Goal: Task Accomplishment & Management: Complete application form

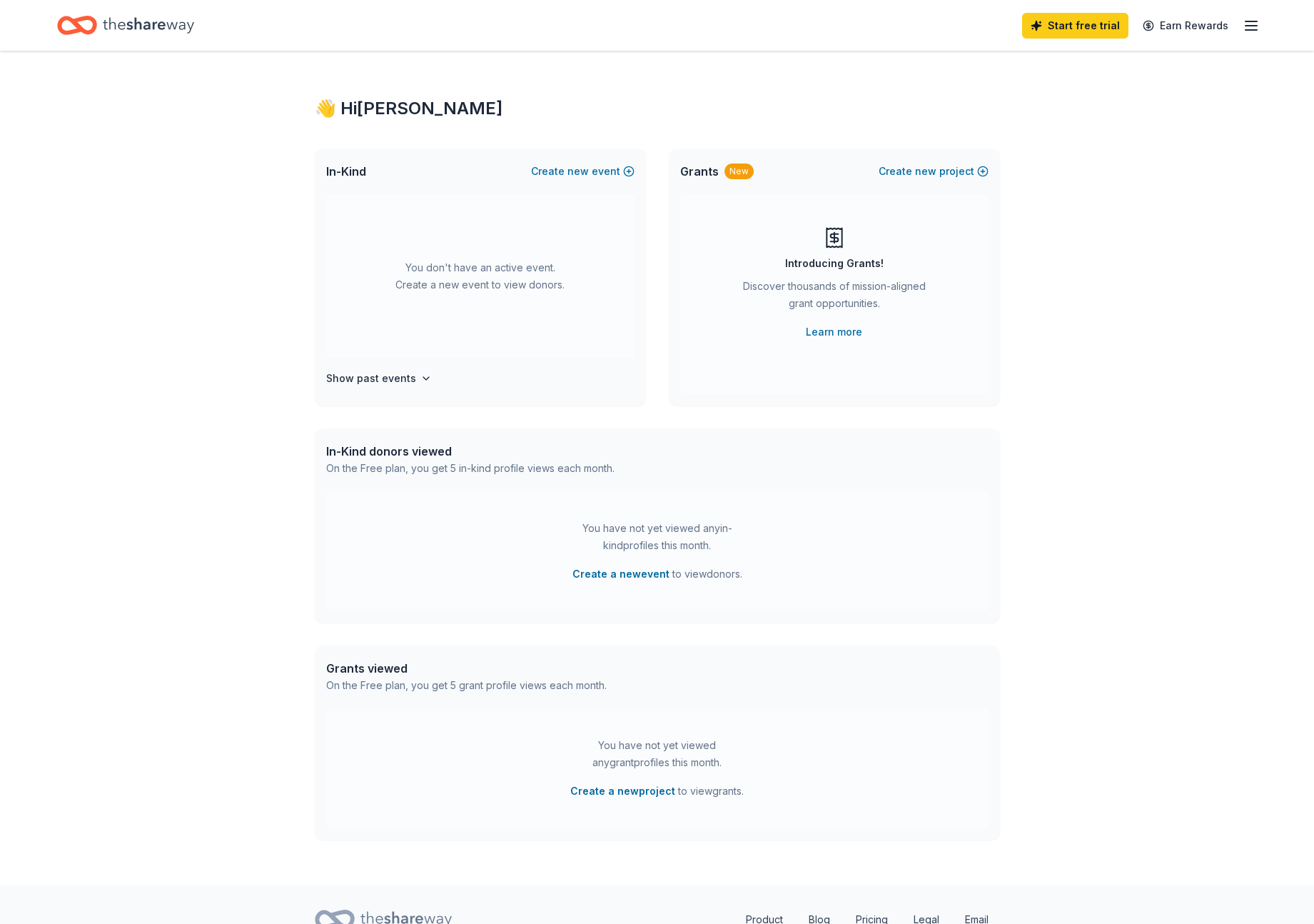
click at [460, 291] on div "You don't have an active event. Create a new event to view donors." at bounding box center [480, 277] width 309 height 164
click at [575, 169] on span "new" at bounding box center [578, 171] width 22 height 17
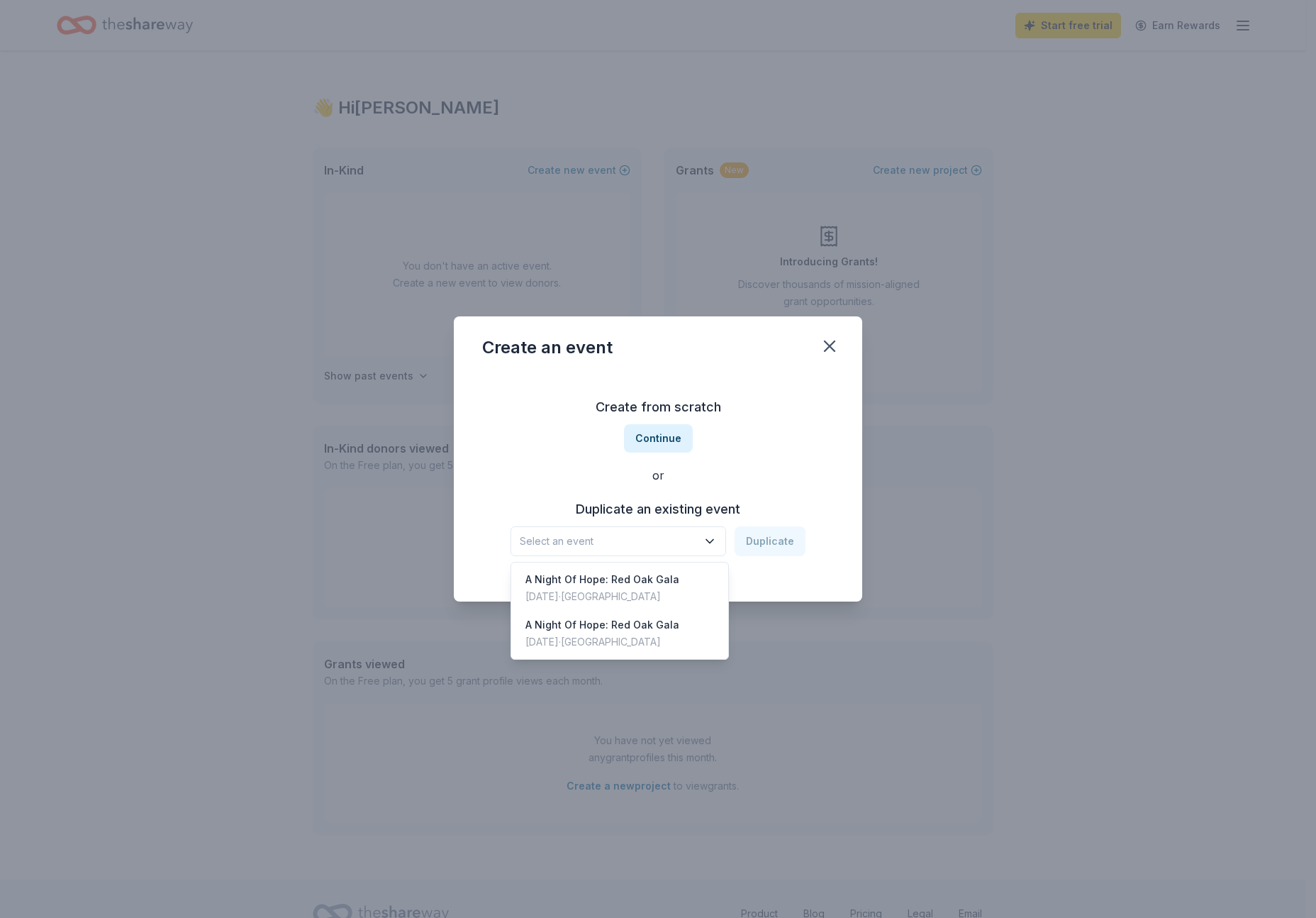
click at [626, 536] on span "Select an event" at bounding box center [607, 541] width 177 height 17
click at [616, 587] on div "A Night Of Hope: Red Oak Gala" at bounding box center [602, 579] width 154 height 17
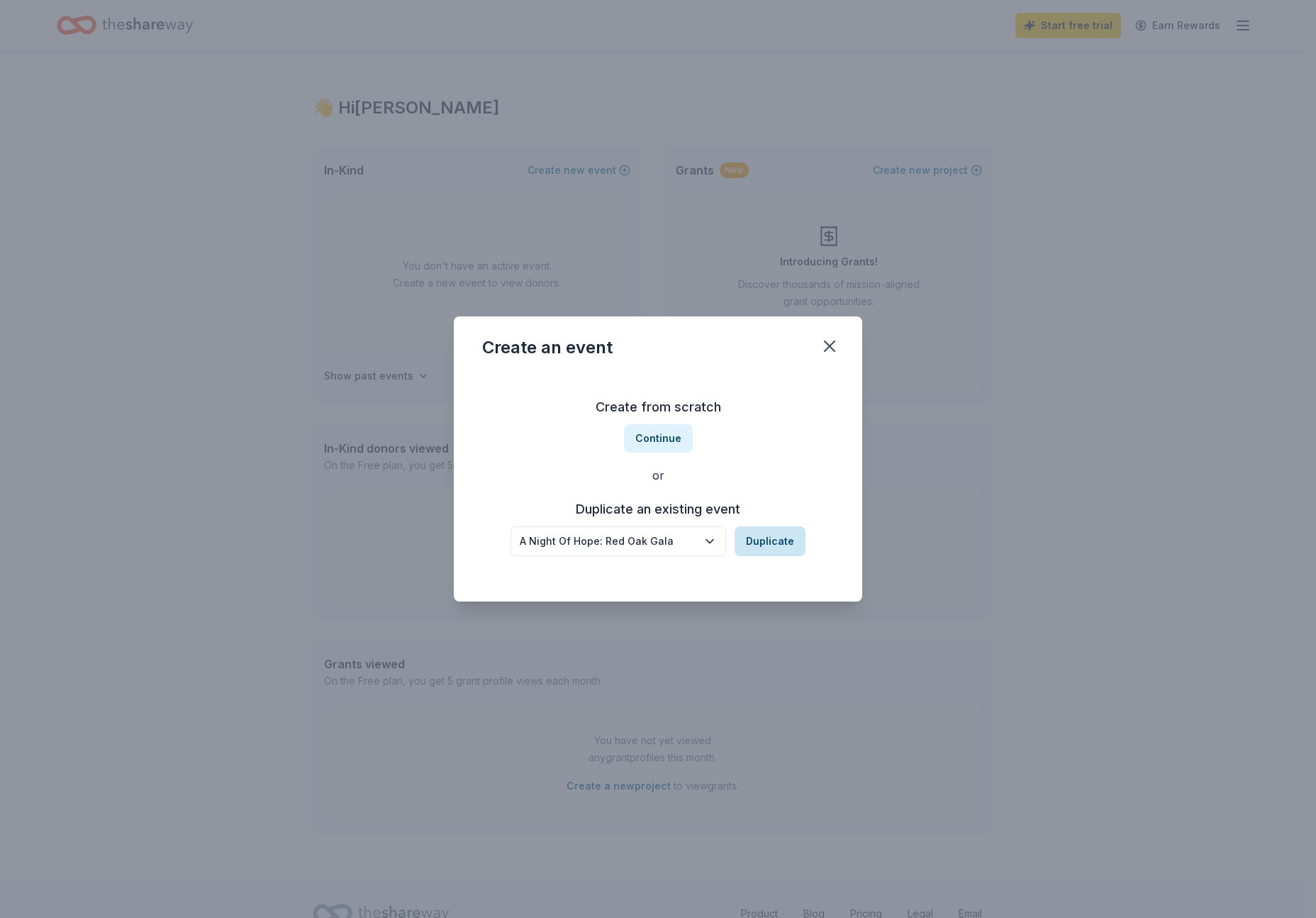
click at [778, 543] on button "Duplicate" at bounding box center [770, 541] width 71 height 30
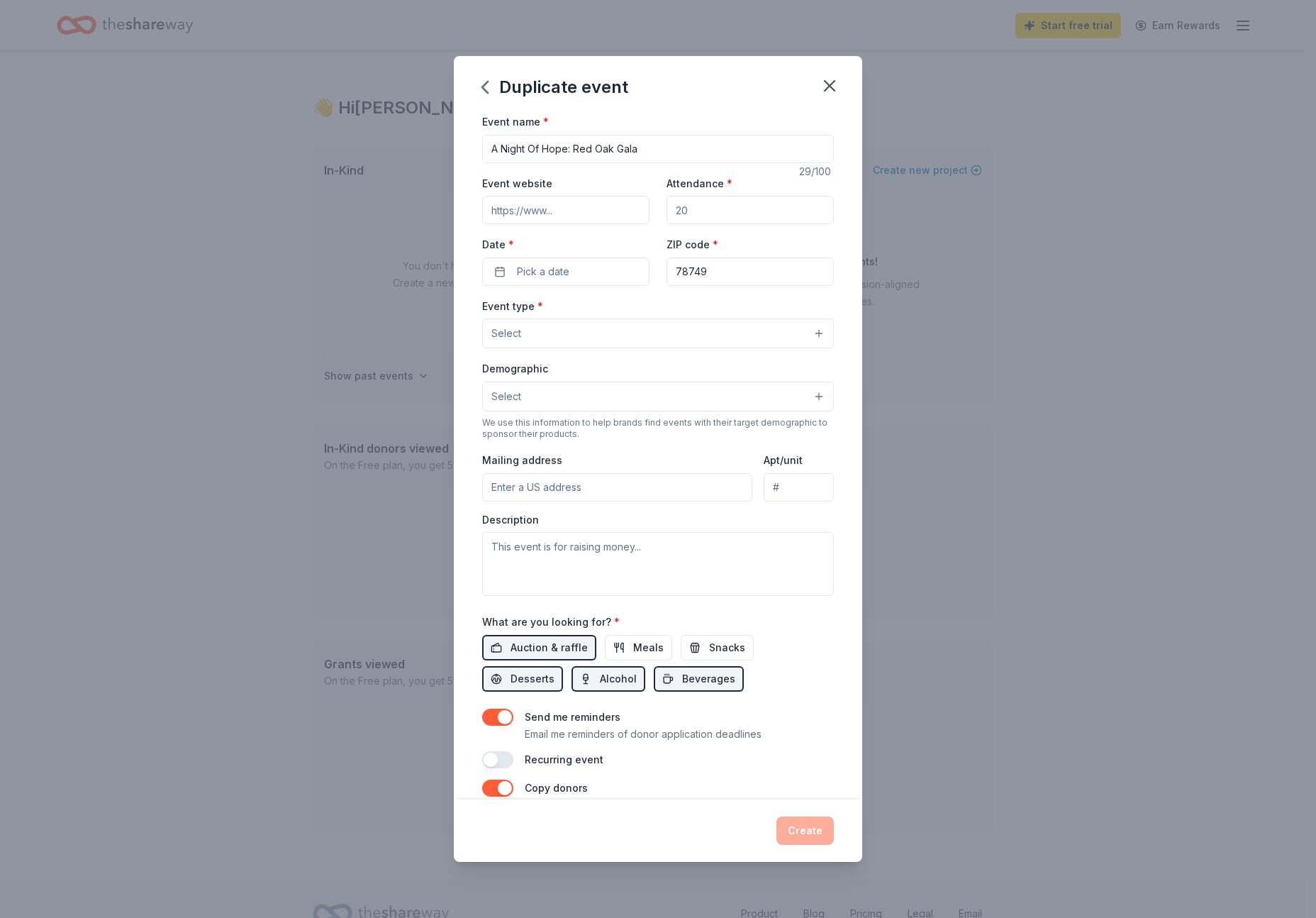
click at [577, 218] on input "Event website" at bounding box center [565, 210] width 167 height 28
type input "redoakhope.org/gala"
type input "340"
click at [546, 281] on button "Pick a date" at bounding box center [565, 272] width 167 height 28
click at [635, 309] on button "Go to next month" at bounding box center [639, 309] width 20 height 20
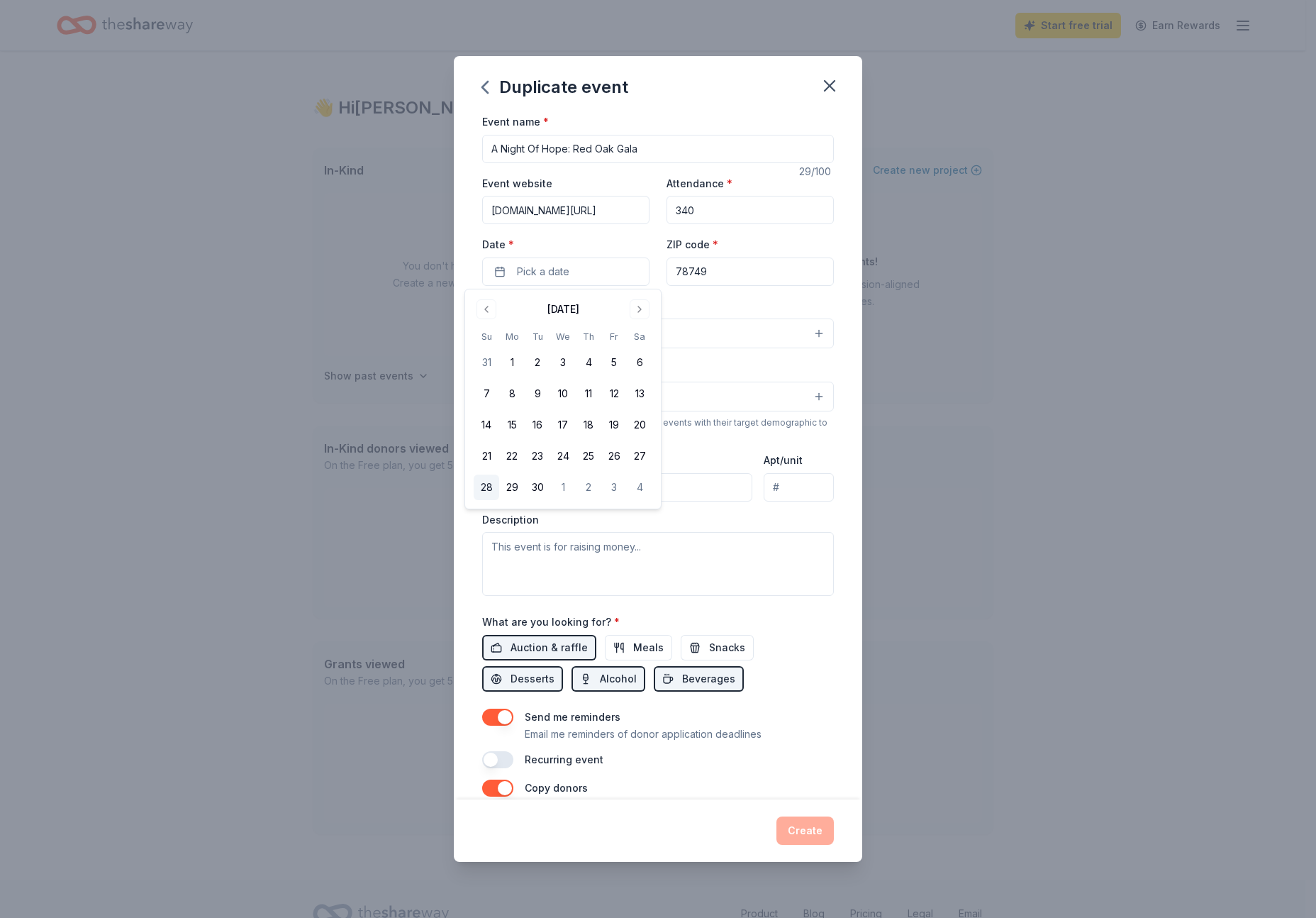
click at [490, 486] on button "28" at bounding box center [486, 487] width 25 height 25
click at [717, 292] on div "Event name * A Night Of Hope: Red Oak Gala 29 /100 Event website redoakhope.org…" at bounding box center [657, 440] width 351 height 655
click at [599, 326] on button "Select" at bounding box center [657, 334] width 351 height 30
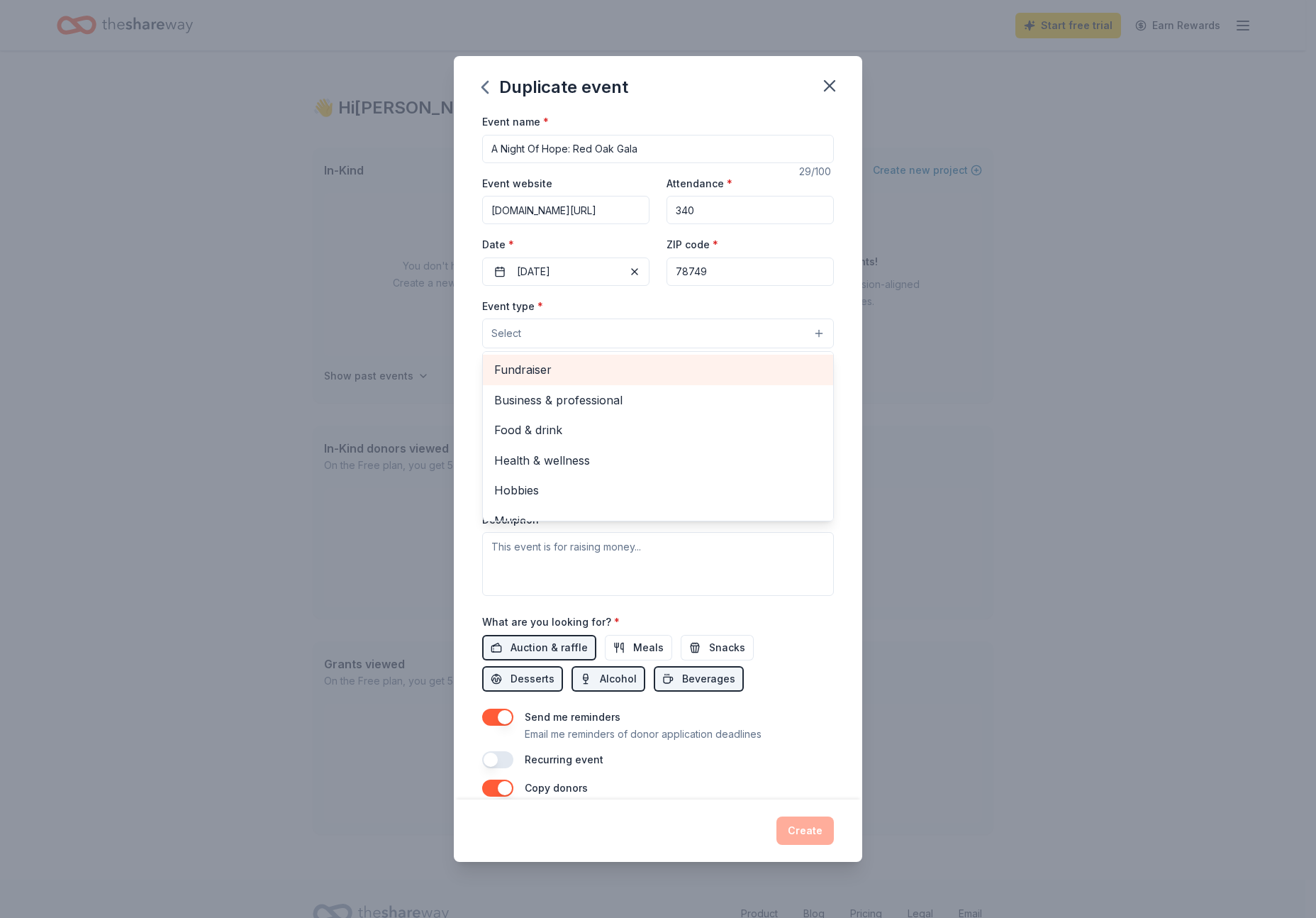
click at [597, 372] on span "Fundraiser" at bounding box center [657, 369] width 327 height 19
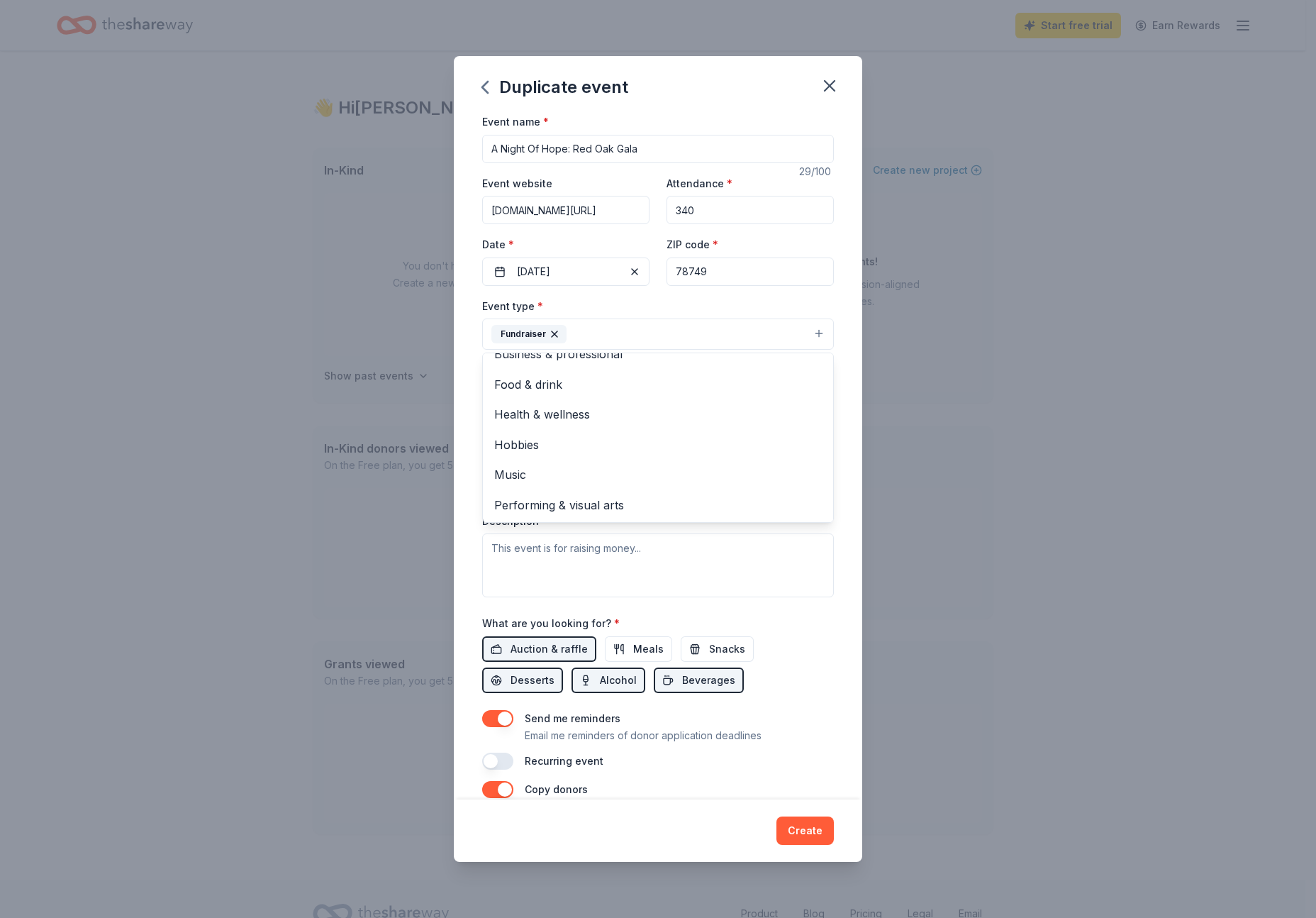
click at [465, 440] on div "Event name * A Night Of Hope: Red Oak Gala 29 /100 Event website redoakhope.org…" at bounding box center [658, 456] width 409 height 686
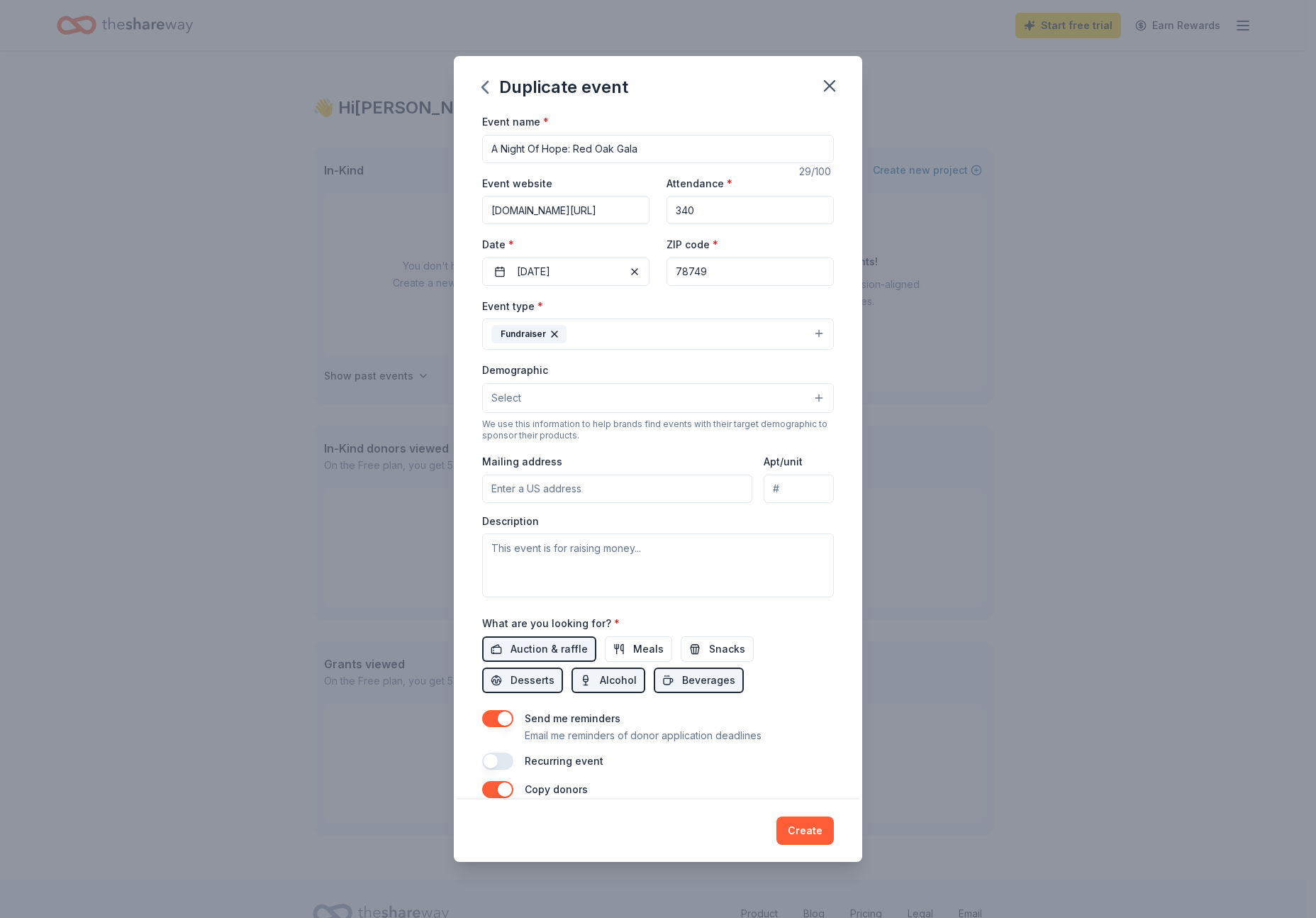
click at [583, 403] on button "Select" at bounding box center [657, 398] width 351 height 30
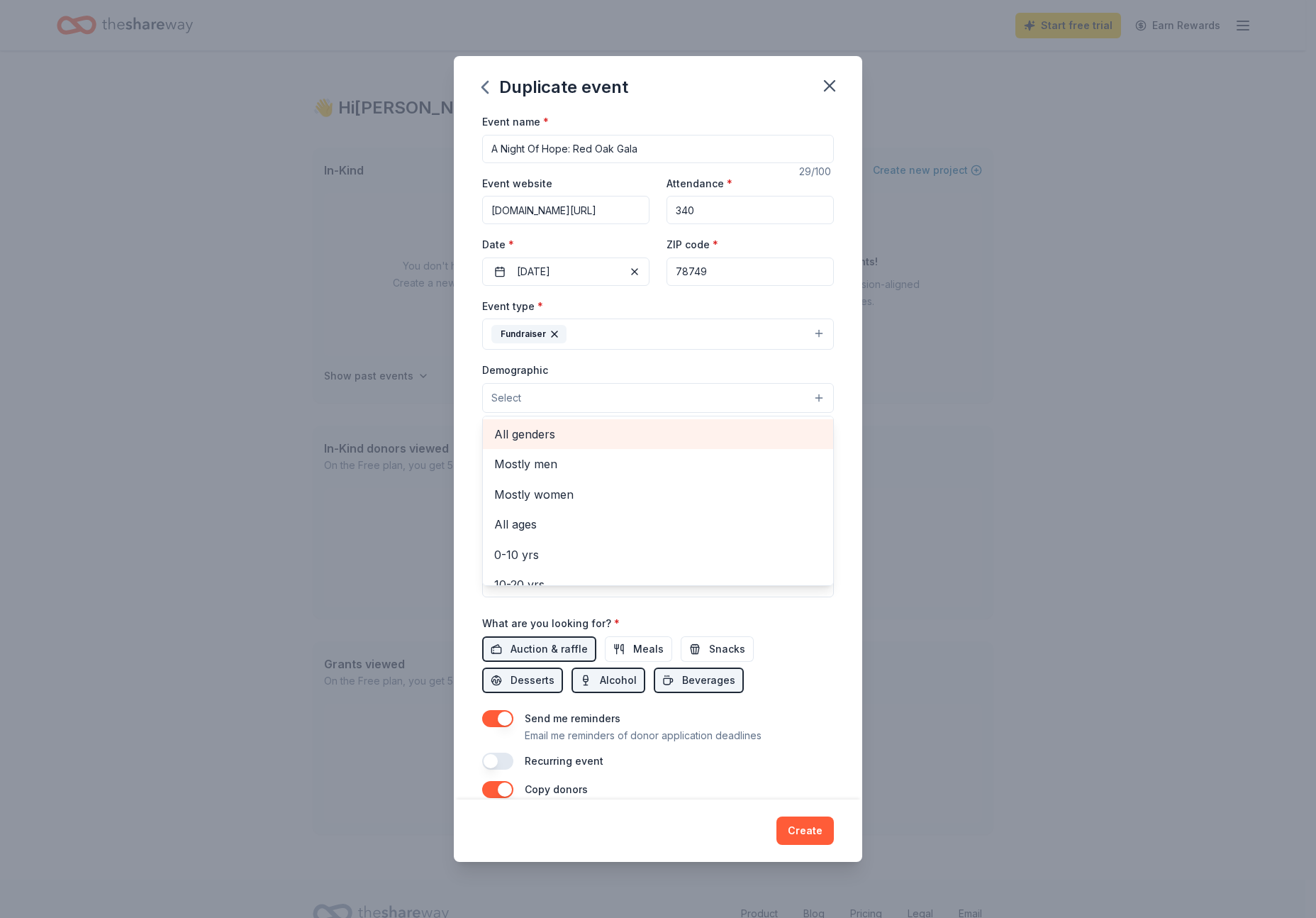
click at [580, 431] on span "All genders" at bounding box center [657, 434] width 327 height 19
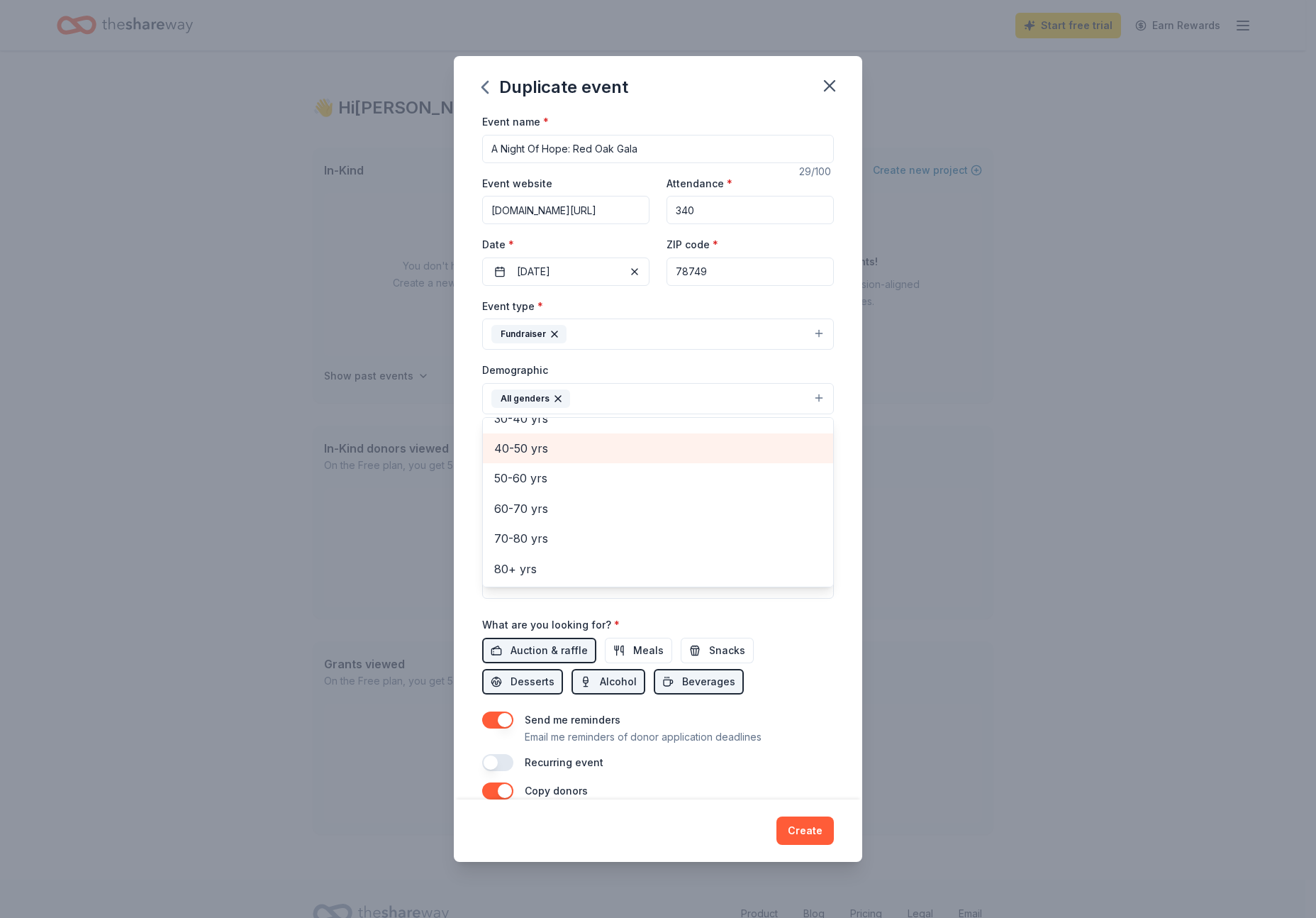
scroll to position [34, 0]
click at [481, 417] on div "Event name * A Night Of Hope: Red Oak Gala 29 /100 Event website redoakhope.org…" at bounding box center [658, 456] width 409 height 686
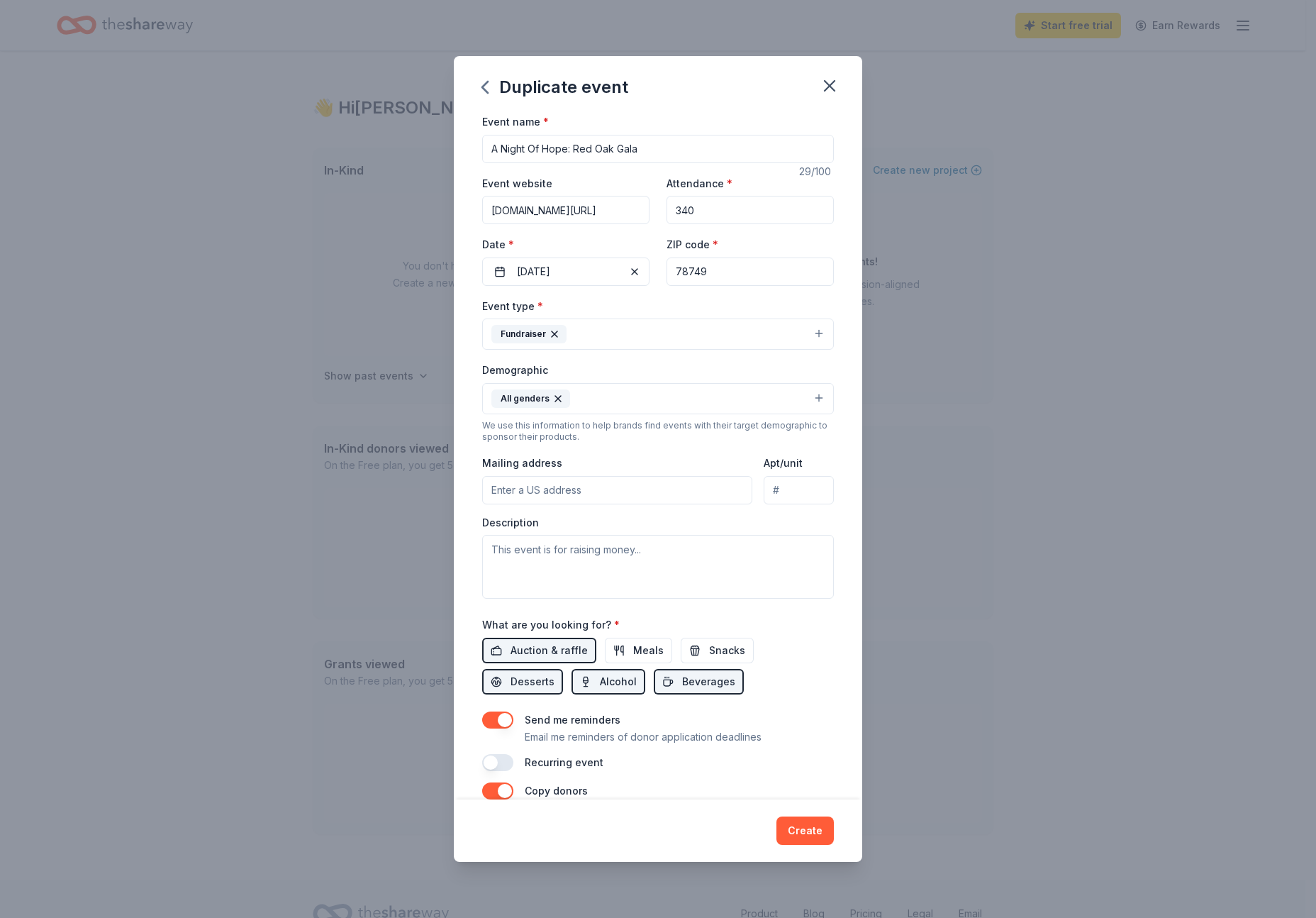
click at [552, 494] on input "Mailing address" at bounding box center [617, 489] width 270 height 28
type input "4301 W. William Cannon"
type input "Ste B 150 #185"
click at [540, 566] on textarea at bounding box center [657, 566] width 351 height 64
paste textarea "A Night of Hope, Red Oak Hope's 11th Annual Gala, is a night of celebration, st…"
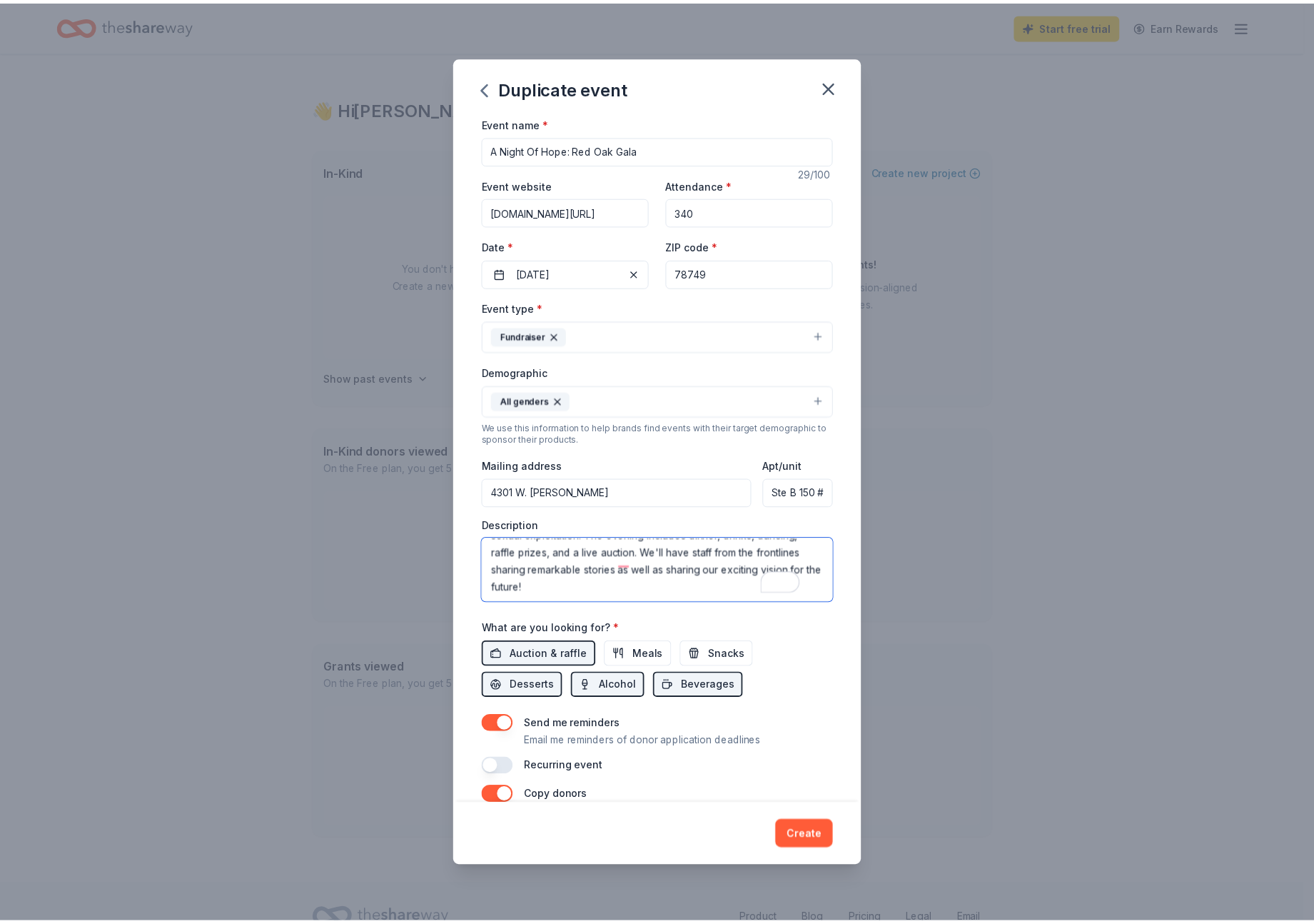
scroll to position [147, 0]
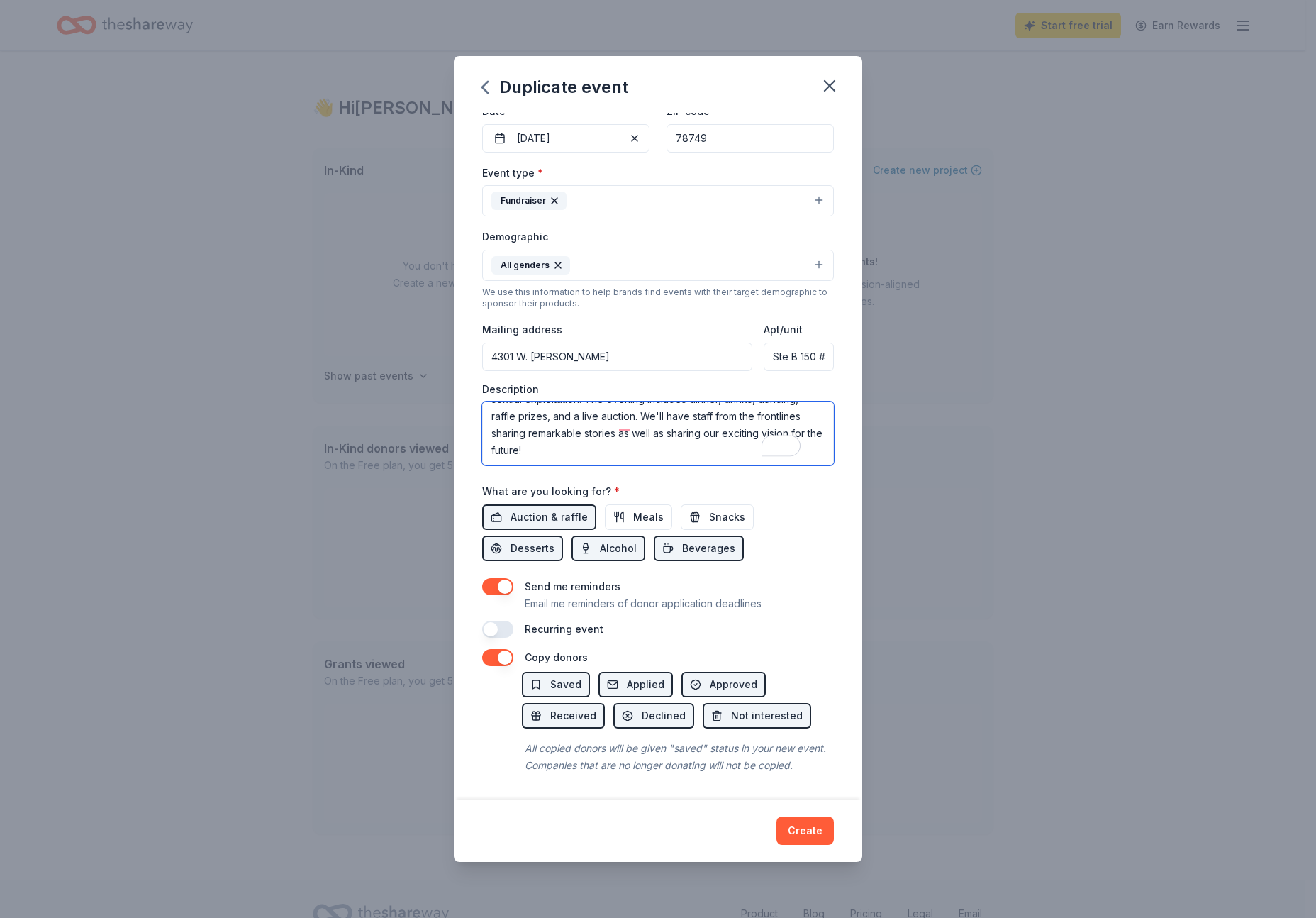
type textarea "A Night of Hope, Red Oak Hope's 11th Annual Gala, is a night of celebration, st…"
click at [493, 578] on button "button" at bounding box center [497, 586] width 31 height 17
drag, startPoint x: 836, startPoint y: 835, endPoint x: 822, endPoint y: 834, distance: 14.0
click at [834, 835] on div "Create" at bounding box center [658, 830] width 409 height 63
click at [821, 832] on button "Create" at bounding box center [804, 830] width 57 height 28
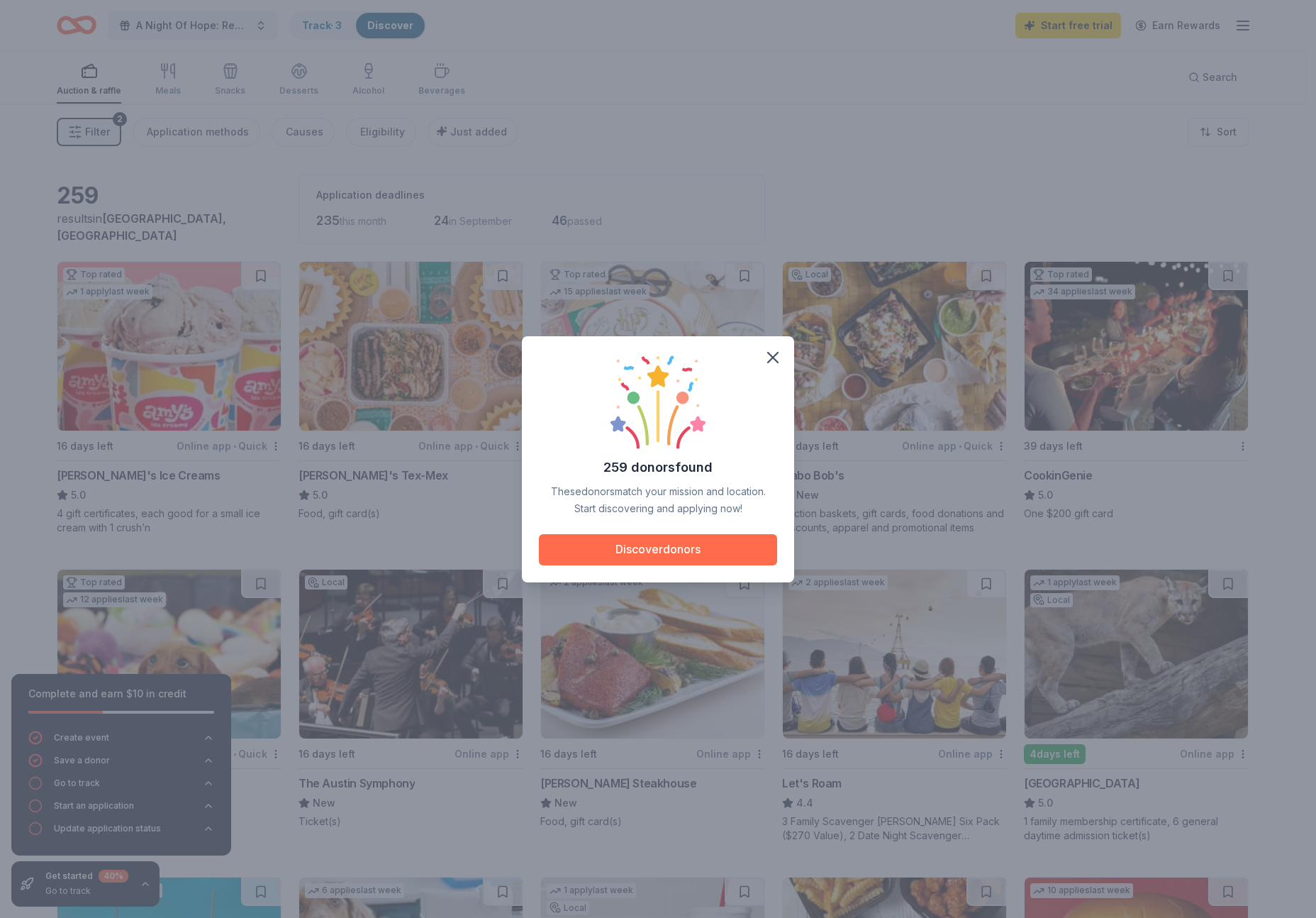
click at [673, 549] on button "Discover donors" at bounding box center [658, 549] width 238 height 31
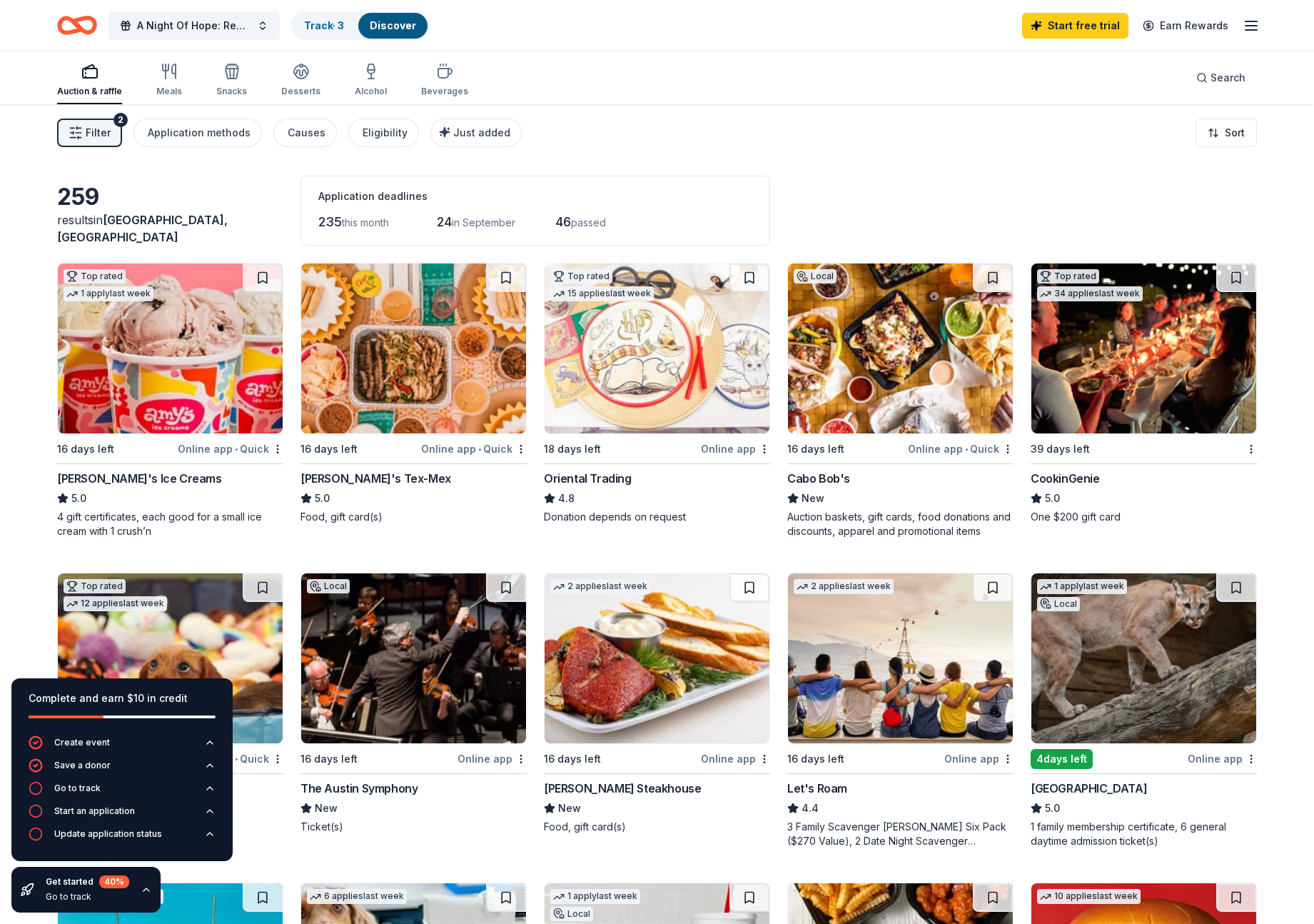
click at [822, 326] on img at bounding box center [901, 348] width 225 height 170
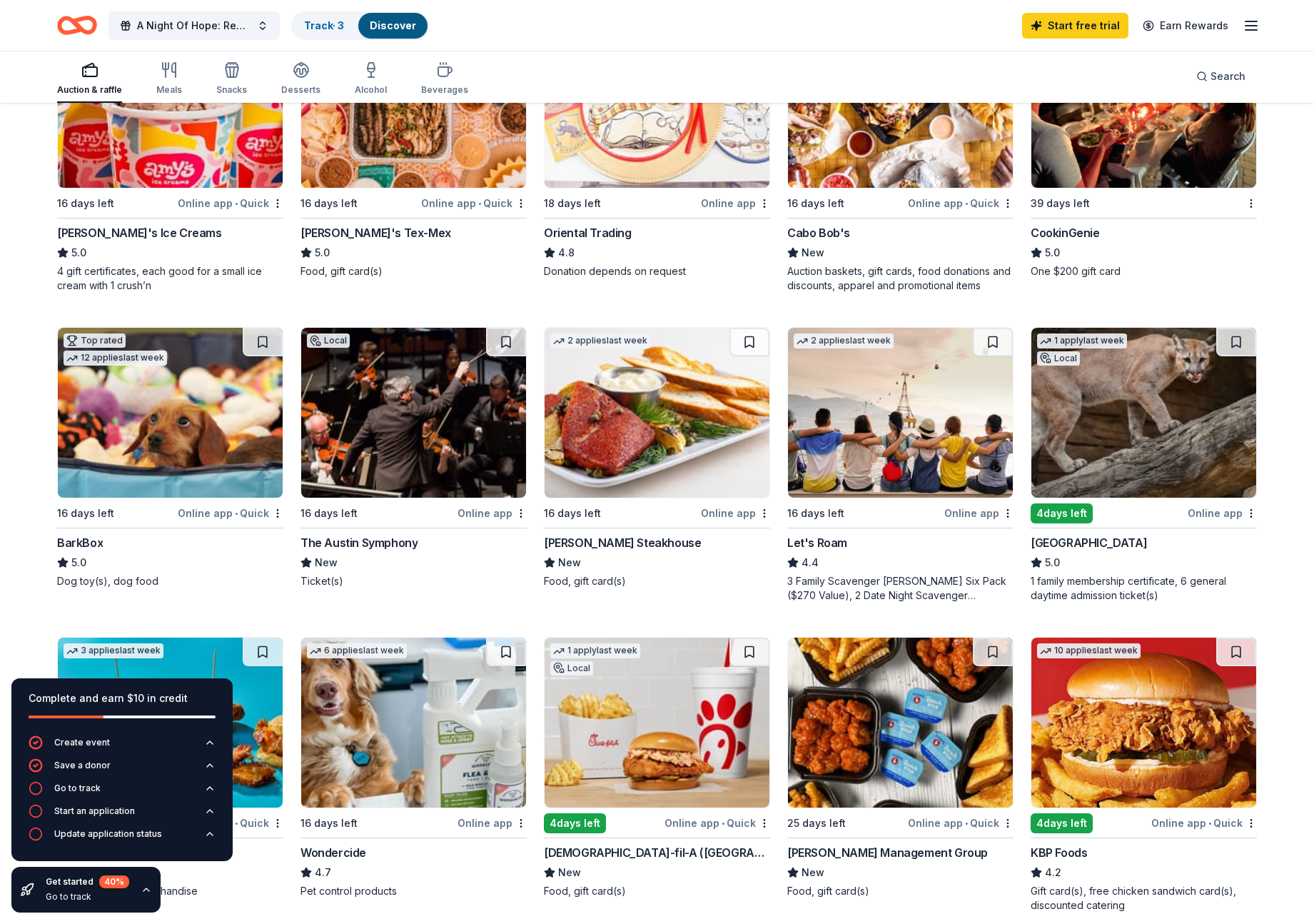
click at [586, 404] on img at bounding box center [657, 412] width 225 height 170
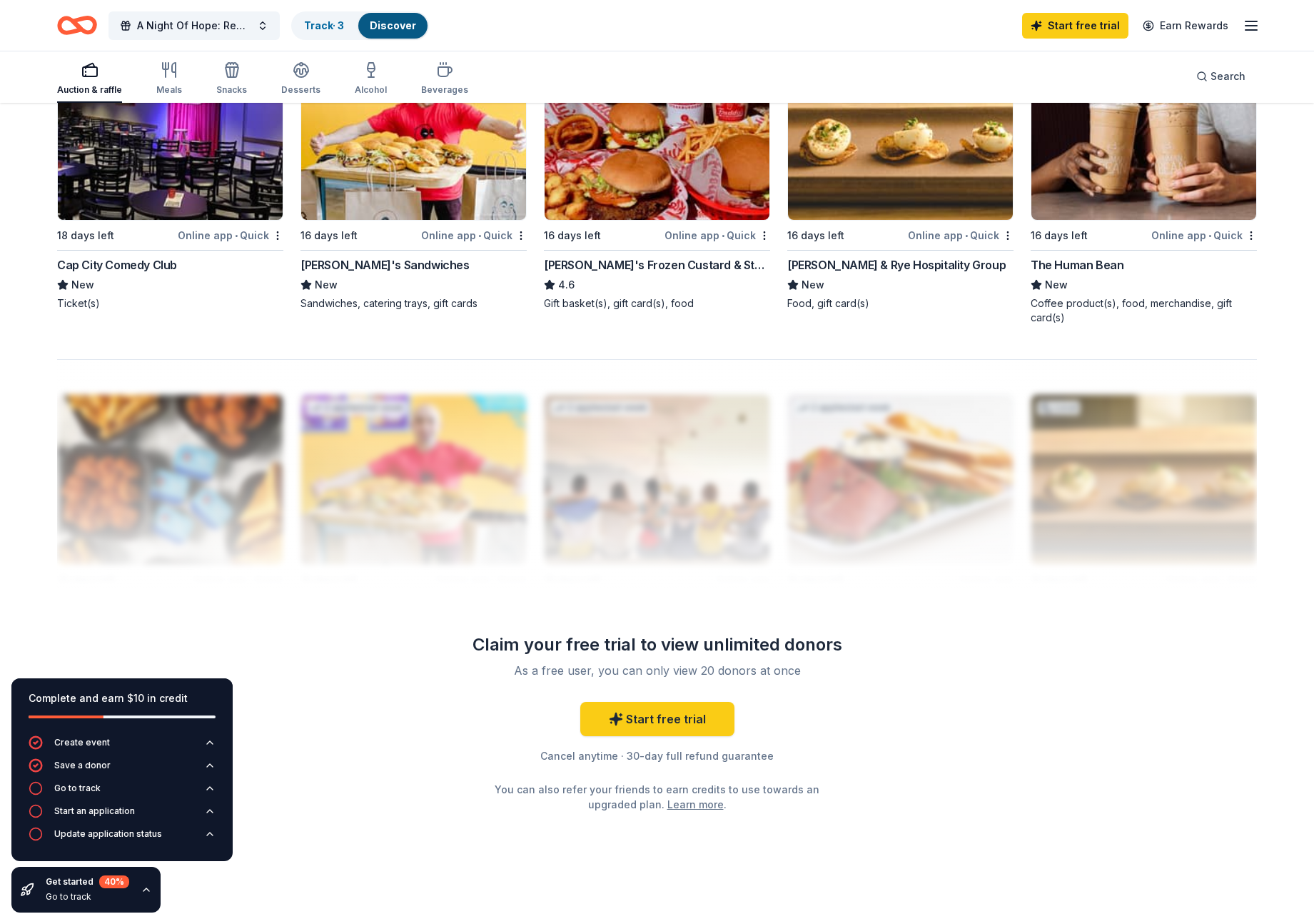
scroll to position [702, 0]
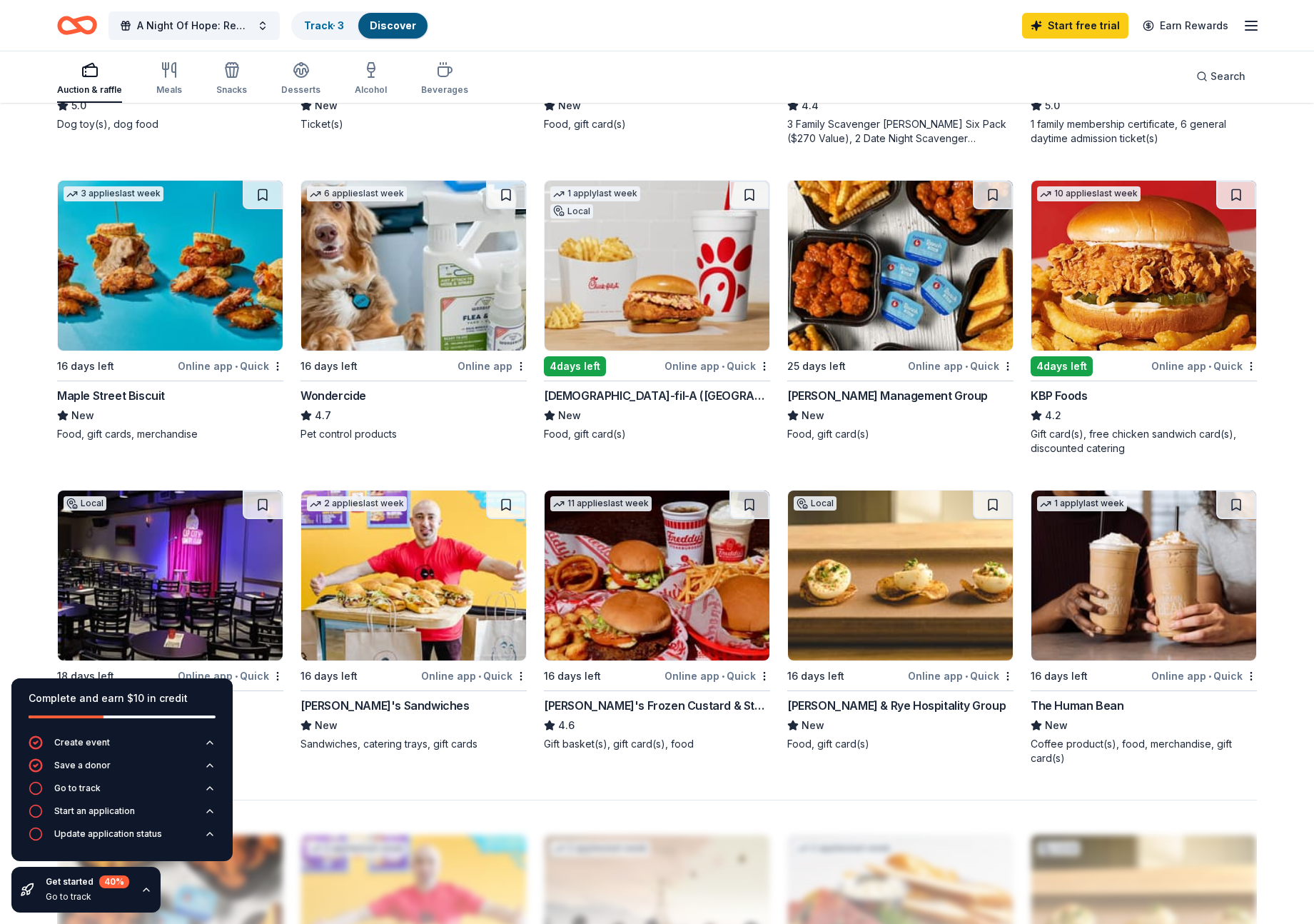
click at [885, 594] on img at bounding box center [901, 576] width 225 height 170
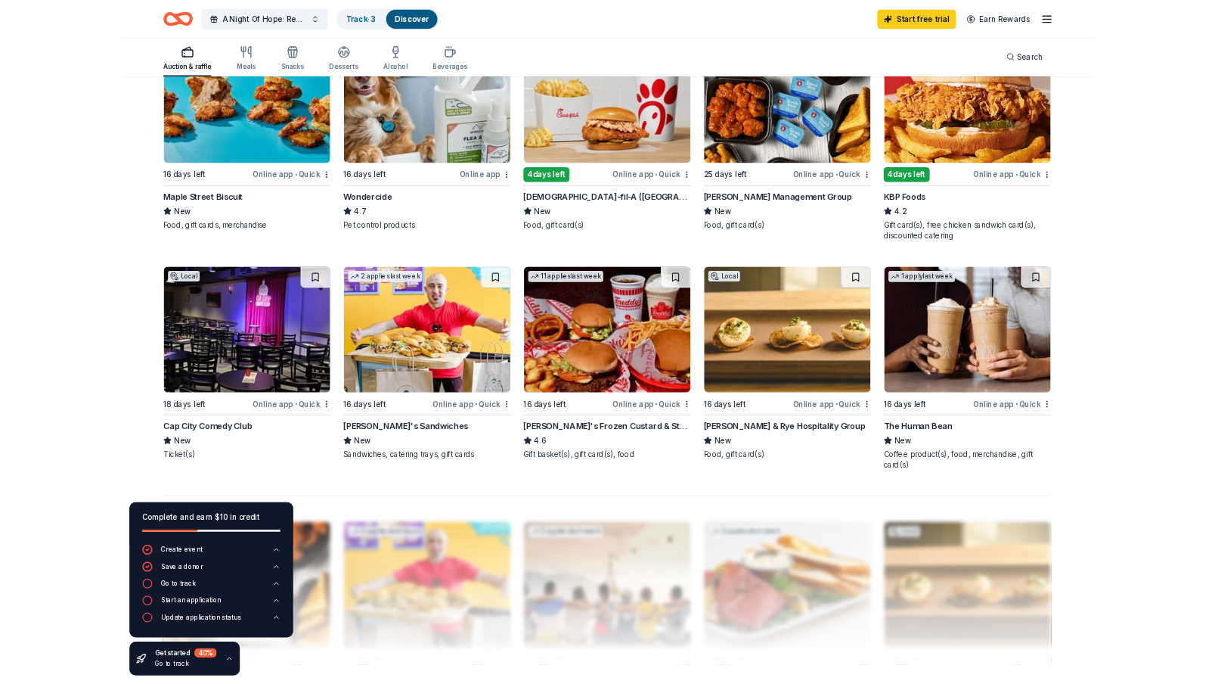
scroll to position [804, 0]
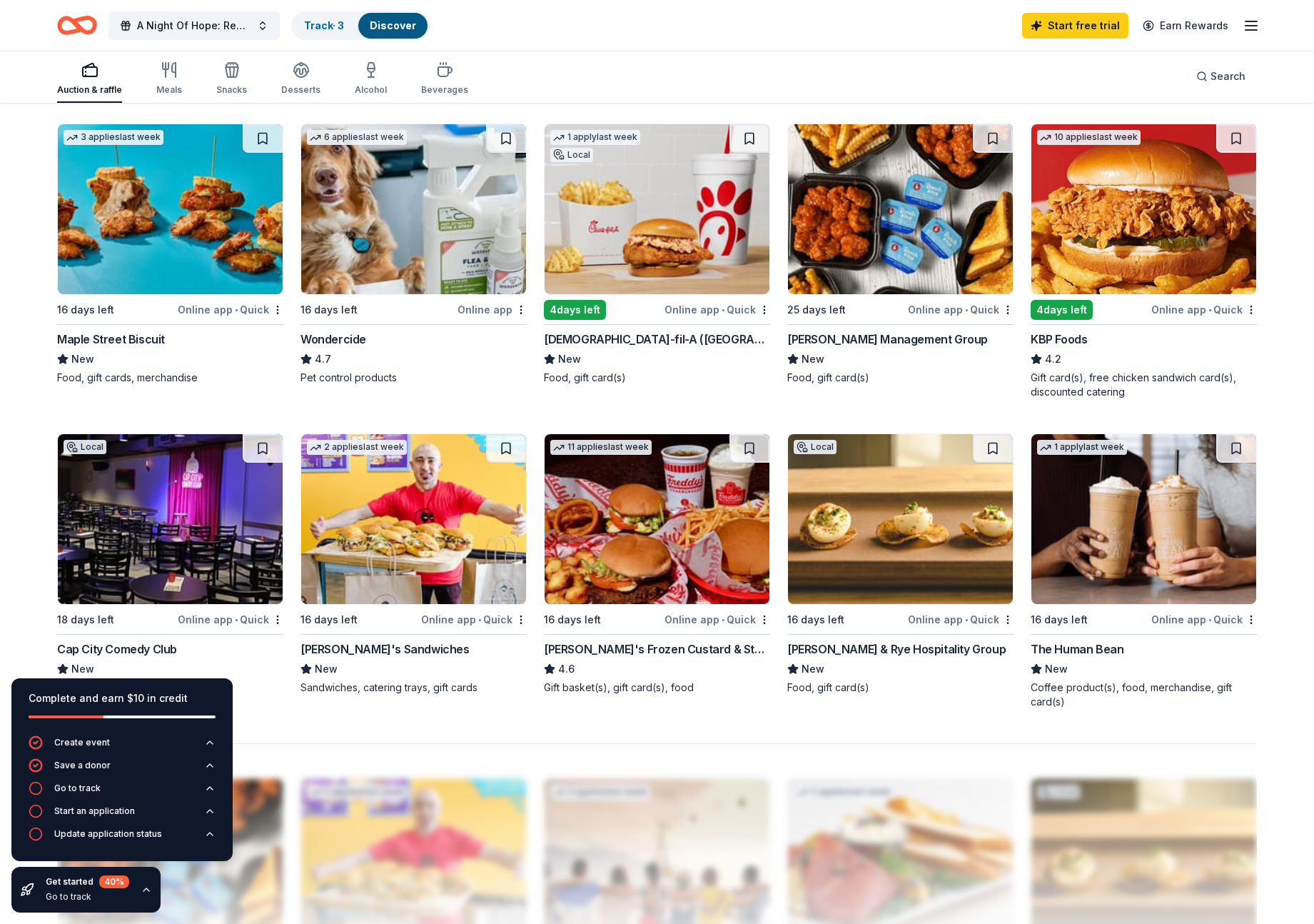
click at [198, 230] on img at bounding box center [170, 210] width 225 height 170
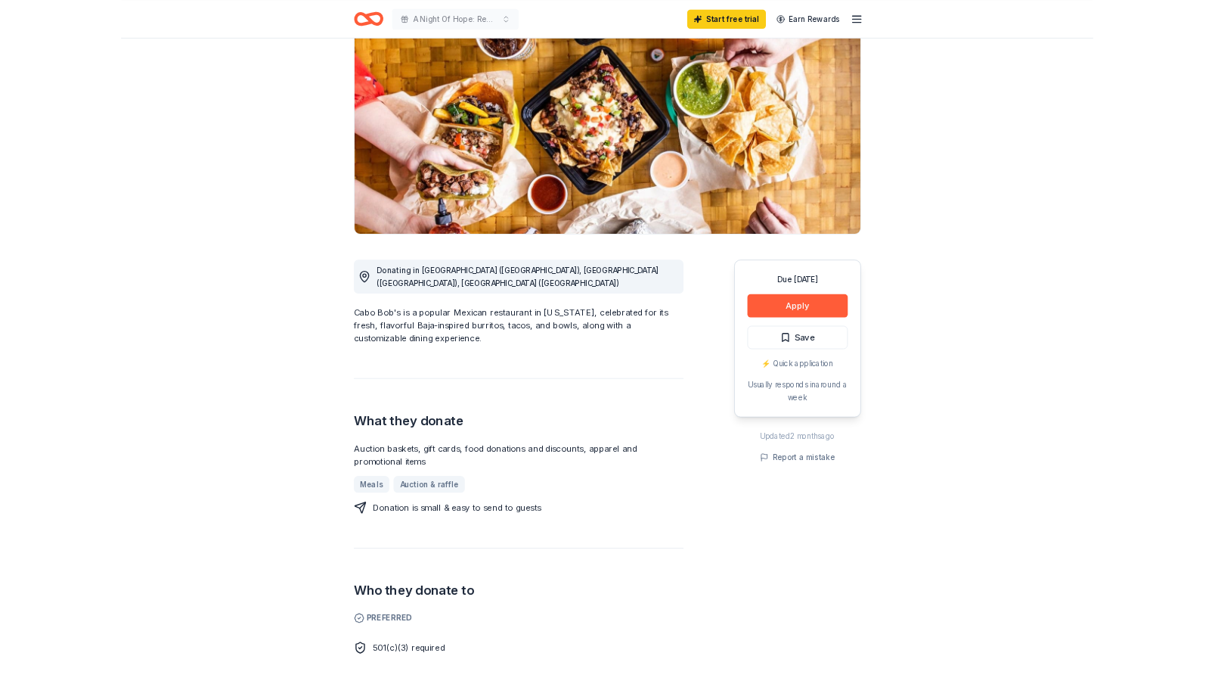
scroll to position [202, 0]
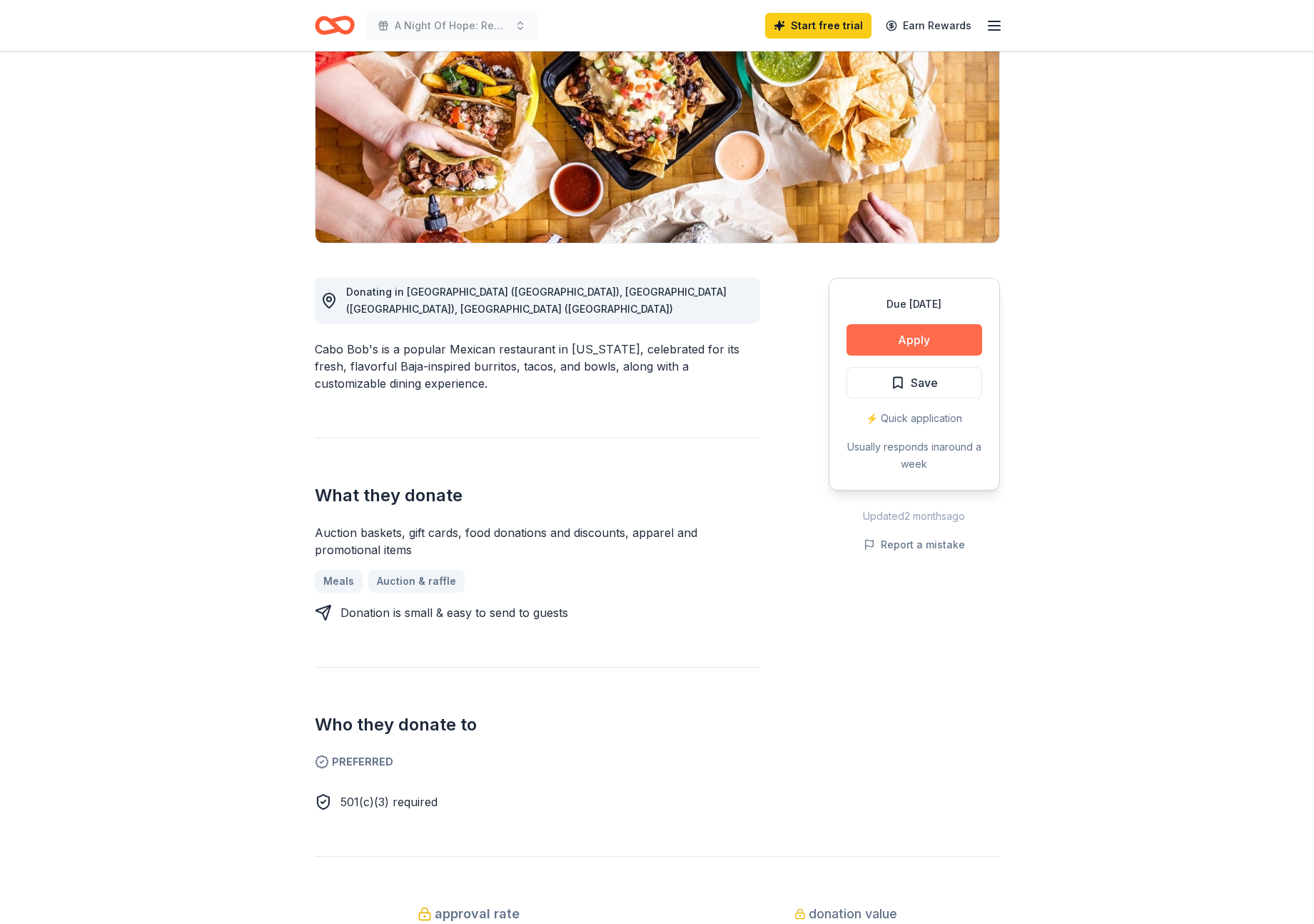
click at [927, 331] on button "Apply" at bounding box center [915, 339] width 136 height 31
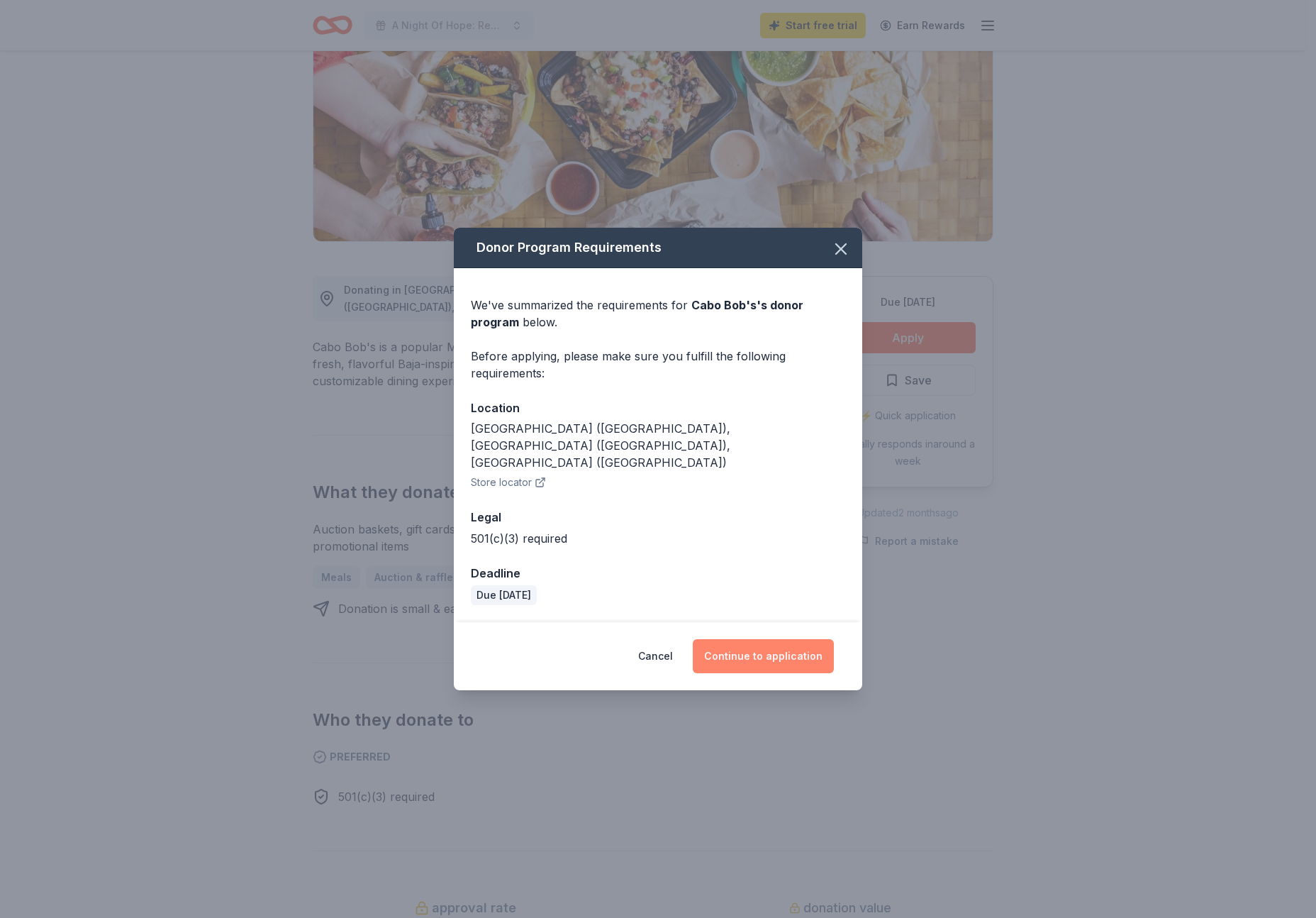
click at [784, 639] on button "Continue to application" at bounding box center [763, 655] width 141 height 34
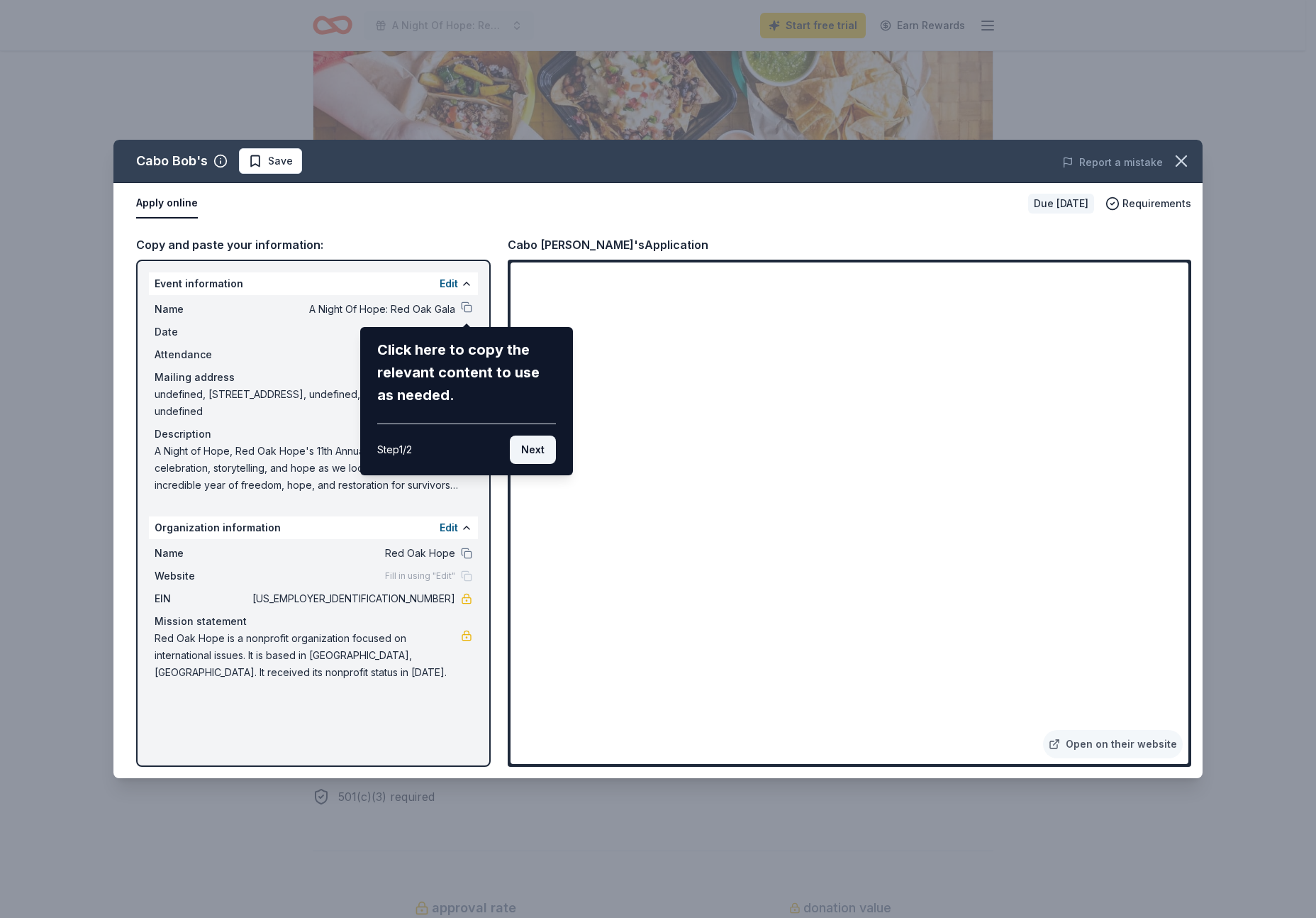
click at [541, 450] on button "Next" at bounding box center [532, 449] width 46 height 28
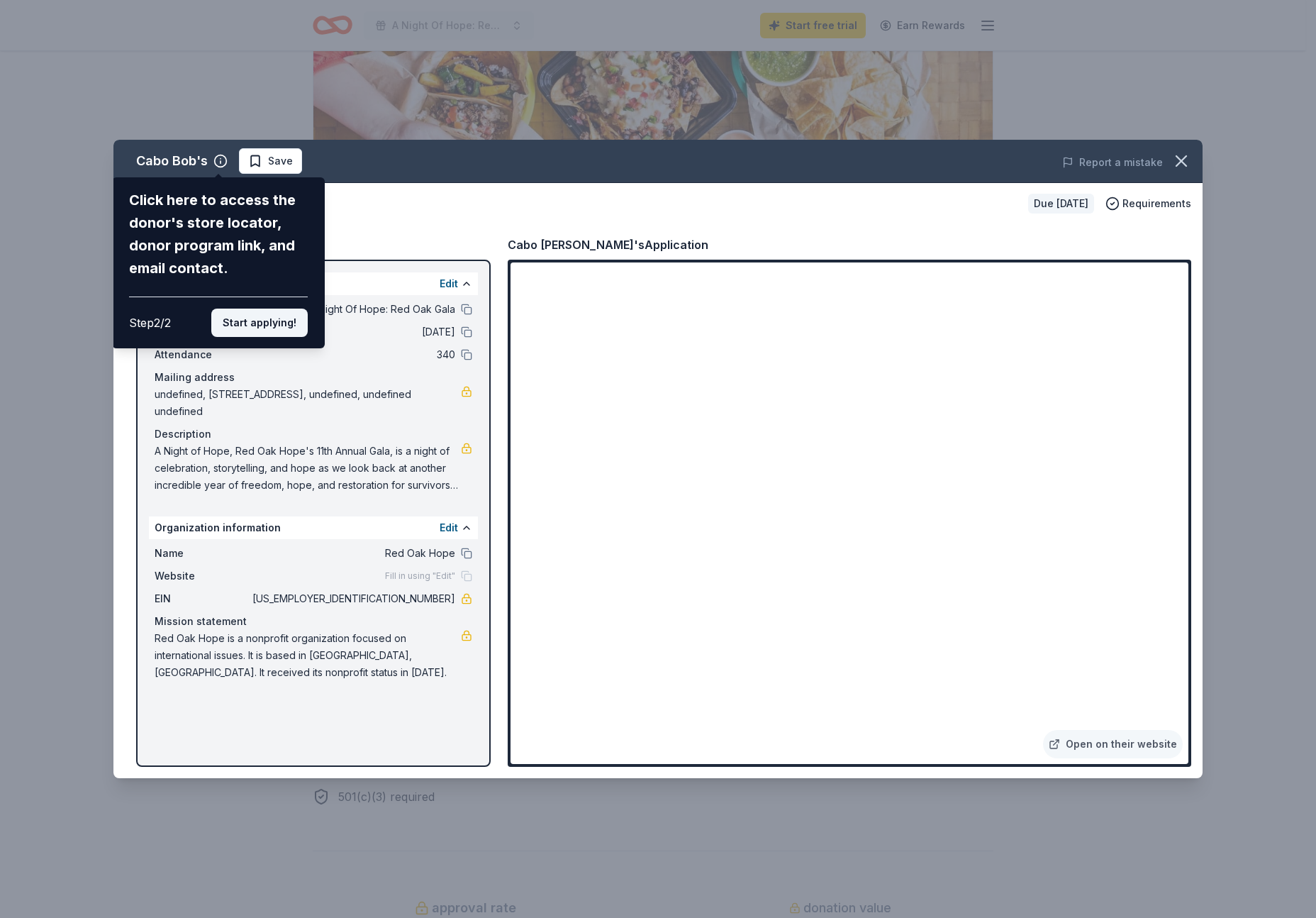
click at [273, 332] on button "Start applying!" at bounding box center [259, 323] width 97 height 28
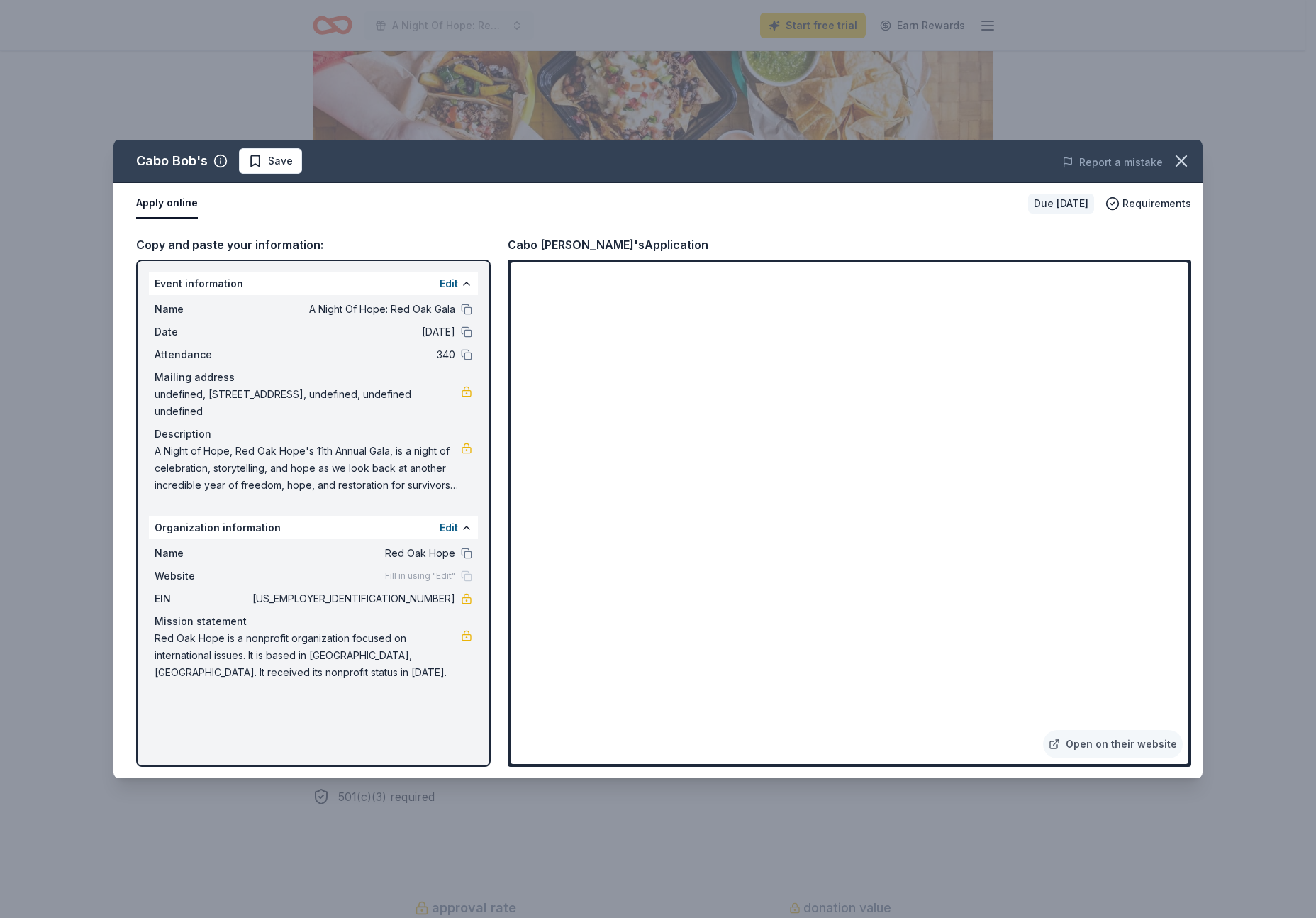
click at [1079, 738] on div "Cabo Bob's Save Report a mistake Apply online Due in 16 days Requirements Copy …" at bounding box center [658, 459] width 1089 height 639
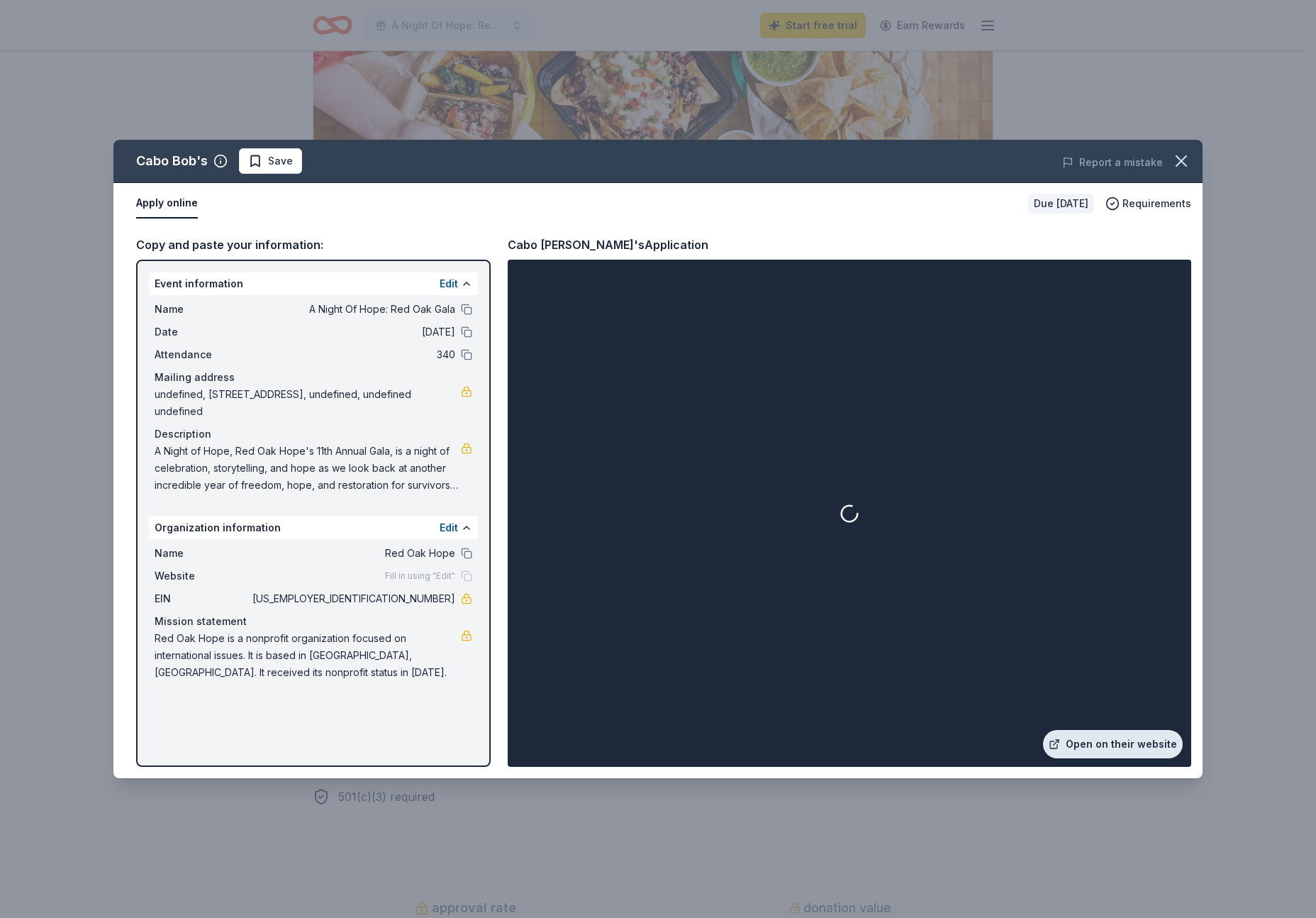
click at [1083, 746] on link "Open on their website" at bounding box center [1112, 744] width 140 height 28
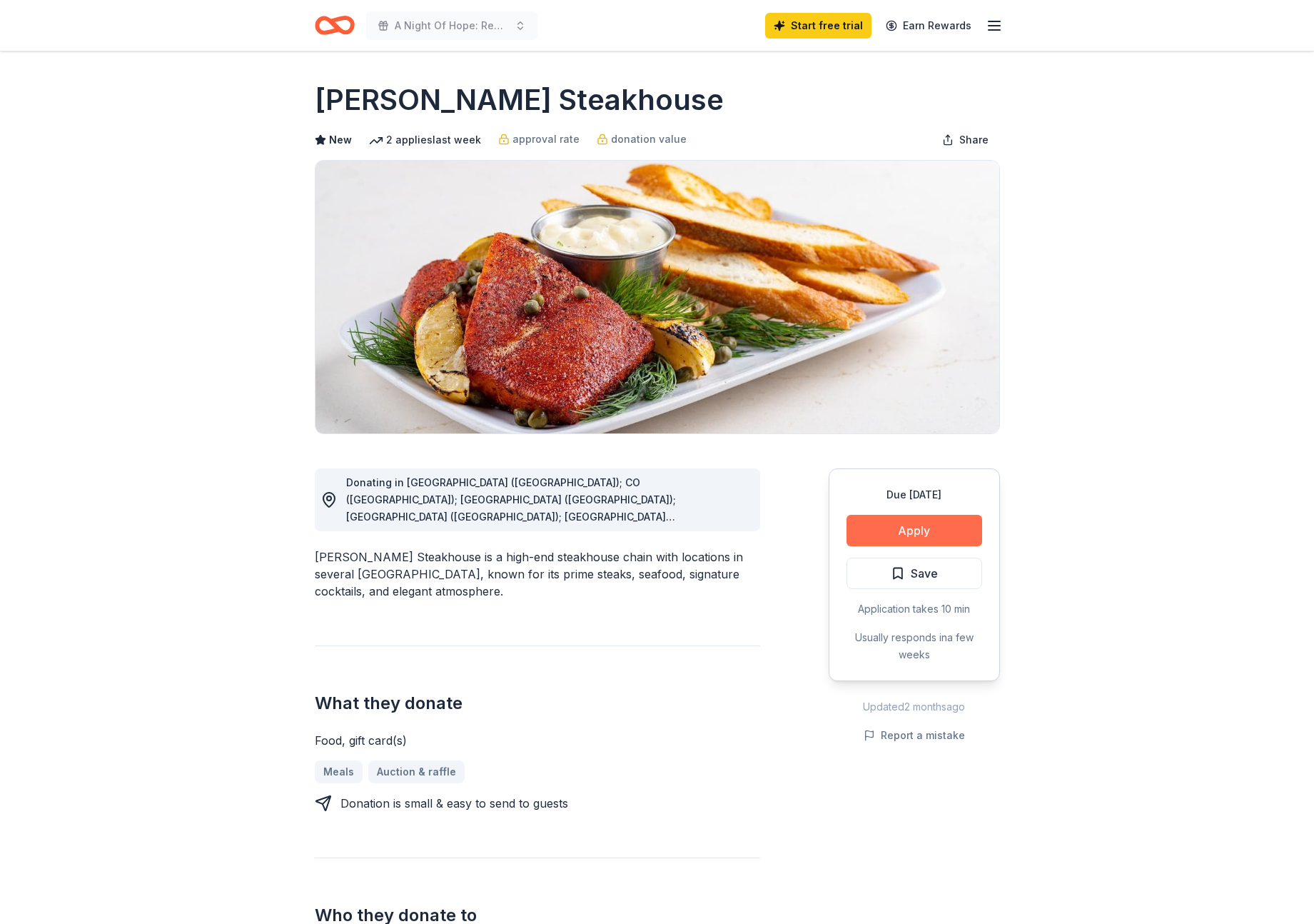
click at [910, 526] on button "Apply" at bounding box center [915, 529] width 136 height 31
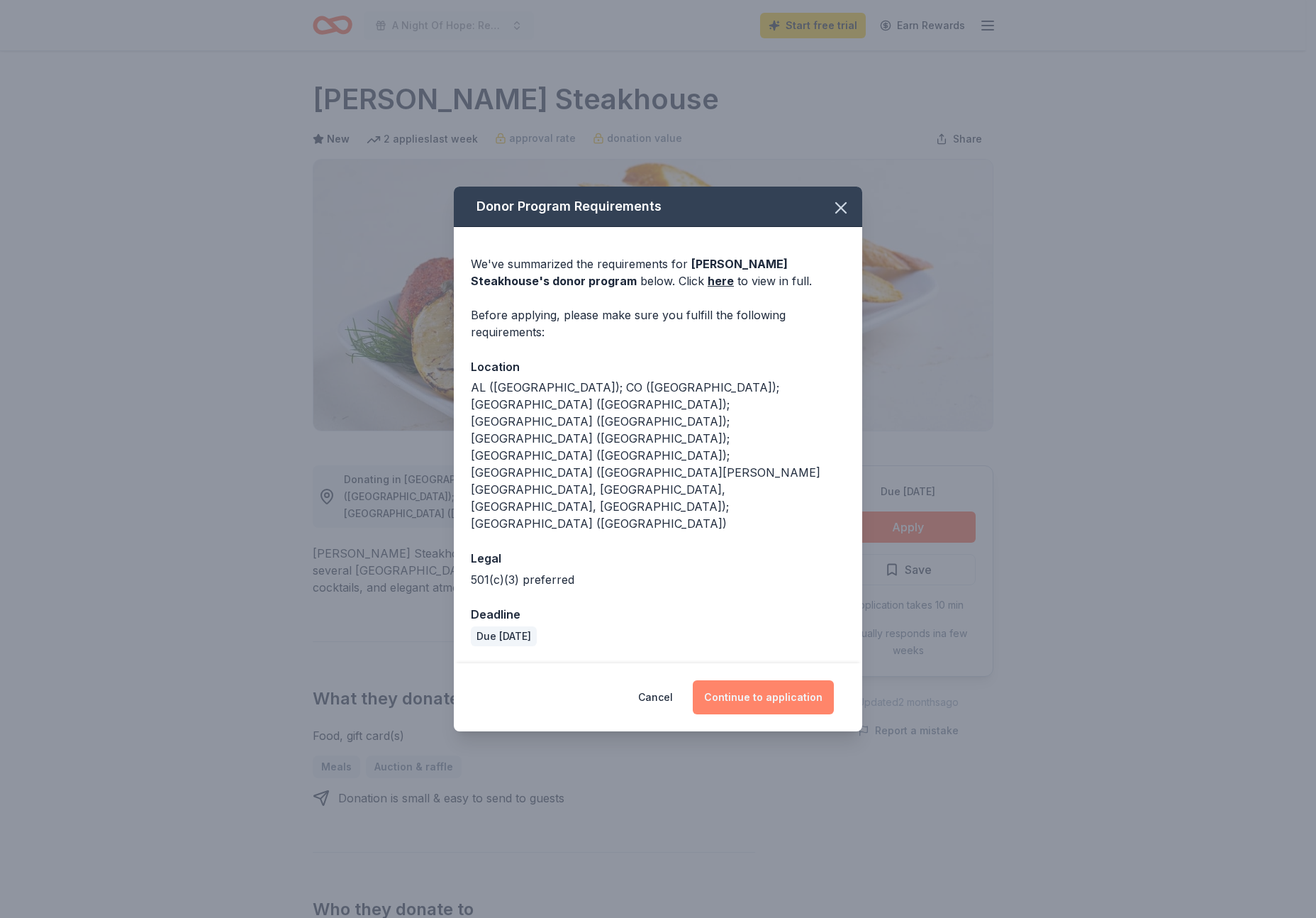
click at [795, 680] on button "Continue to application" at bounding box center [763, 697] width 141 height 34
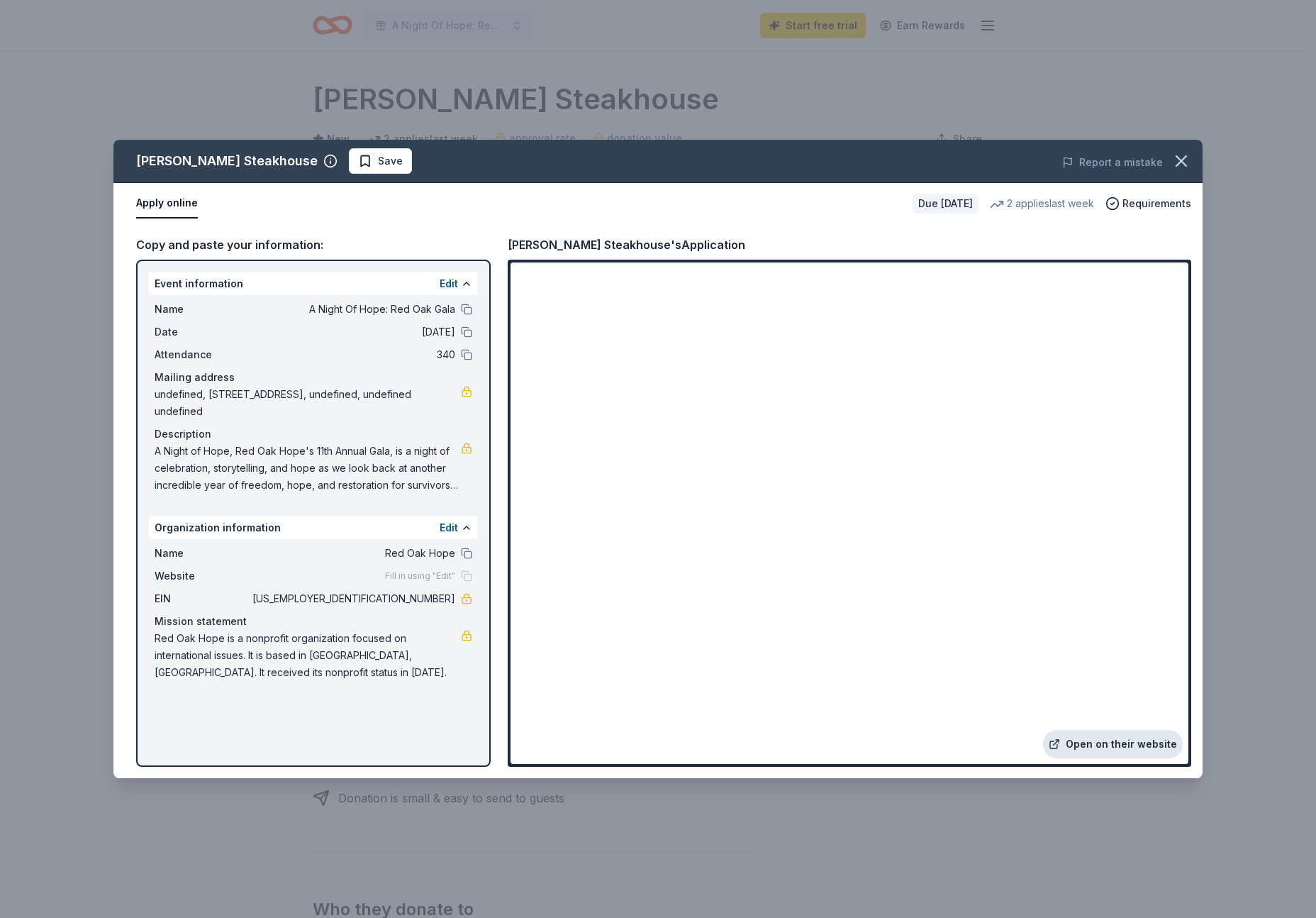
click at [1121, 739] on link "Open on their website" at bounding box center [1112, 744] width 140 height 28
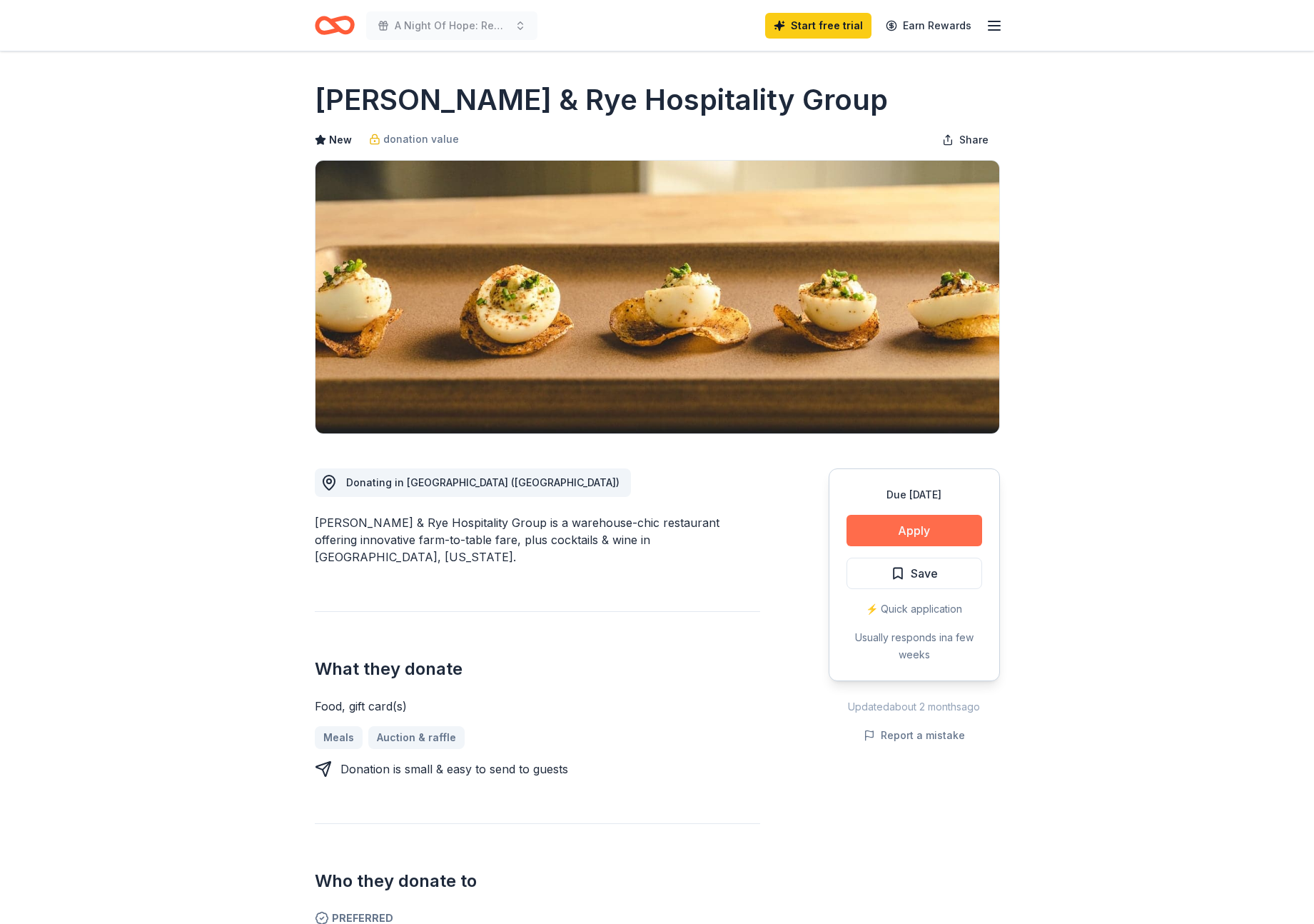
click at [927, 525] on button "Apply" at bounding box center [915, 529] width 136 height 31
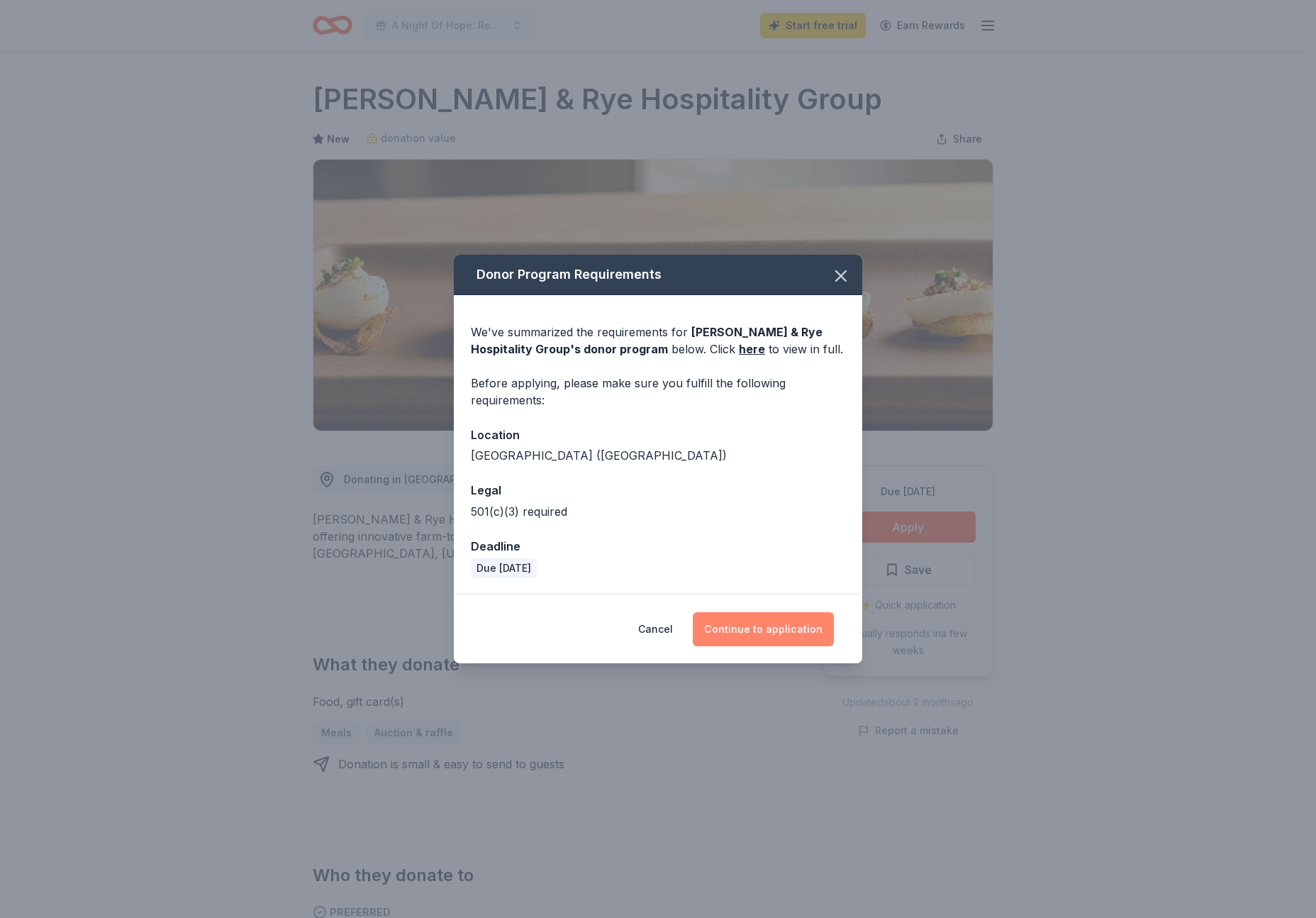
click at [770, 622] on button "Continue to application" at bounding box center [763, 629] width 141 height 34
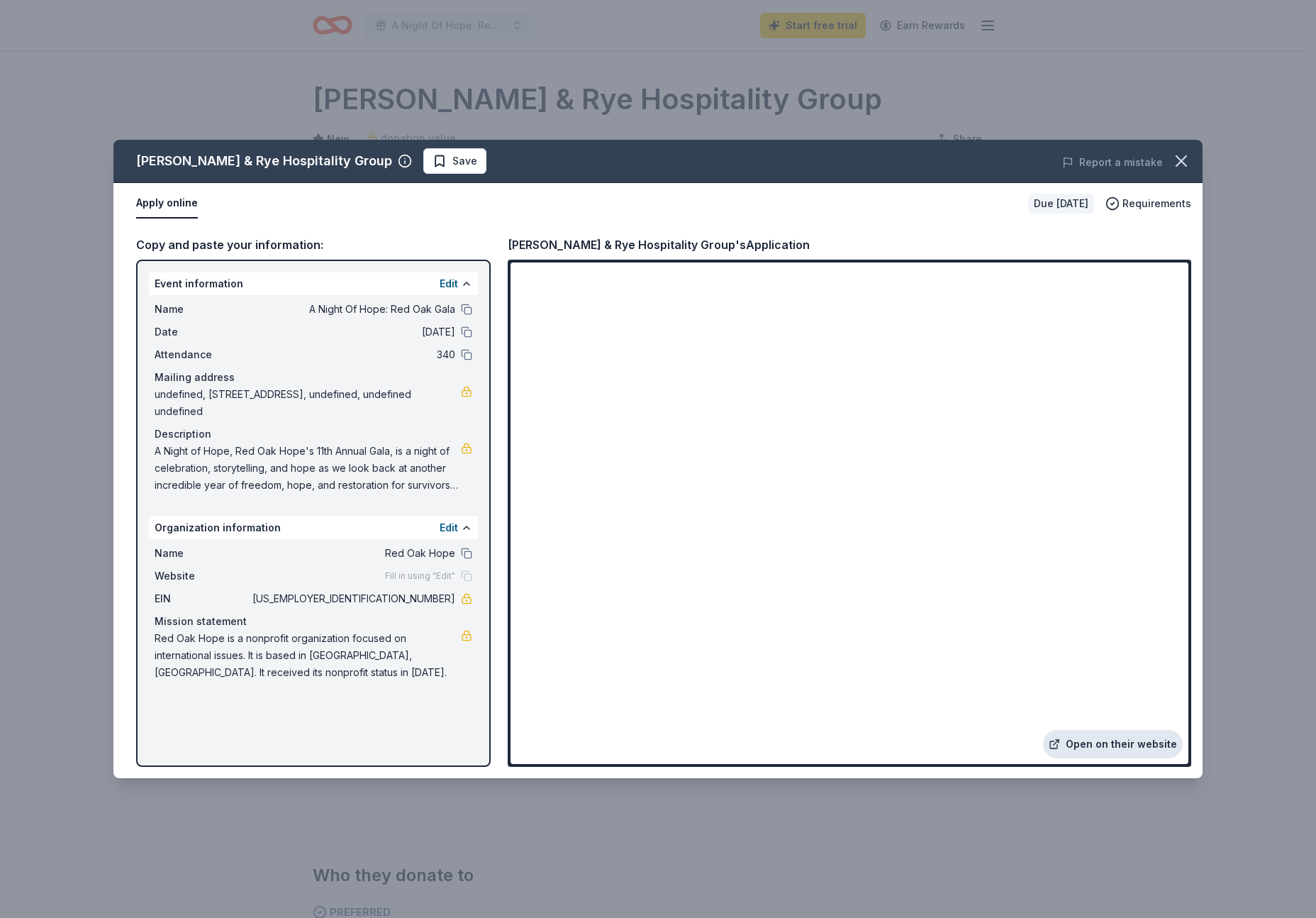
click at [1101, 744] on link "Open on their website" at bounding box center [1112, 744] width 140 height 28
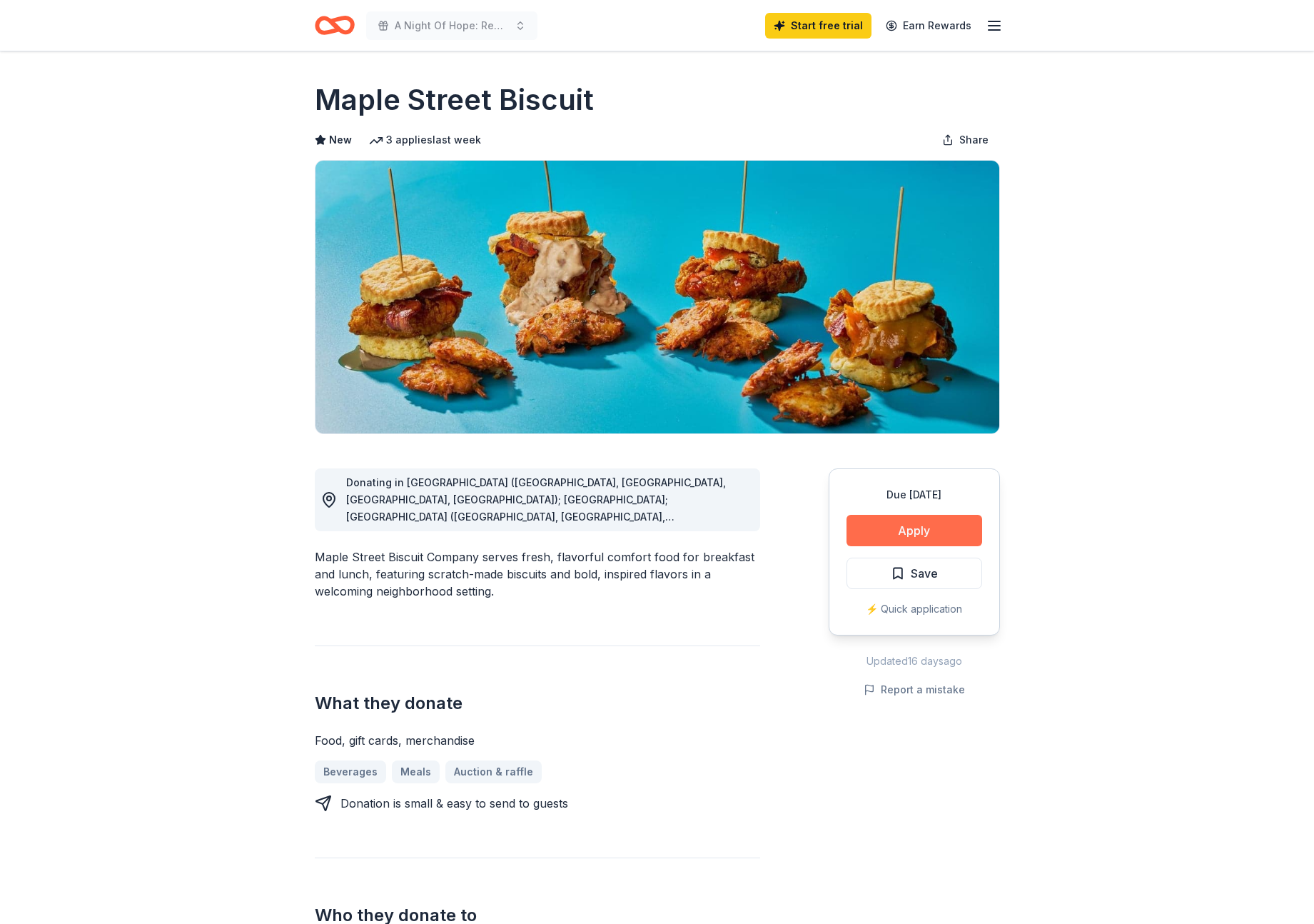
click at [927, 522] on button "Apply" at bounding box center [915, 529] width 136 height 31
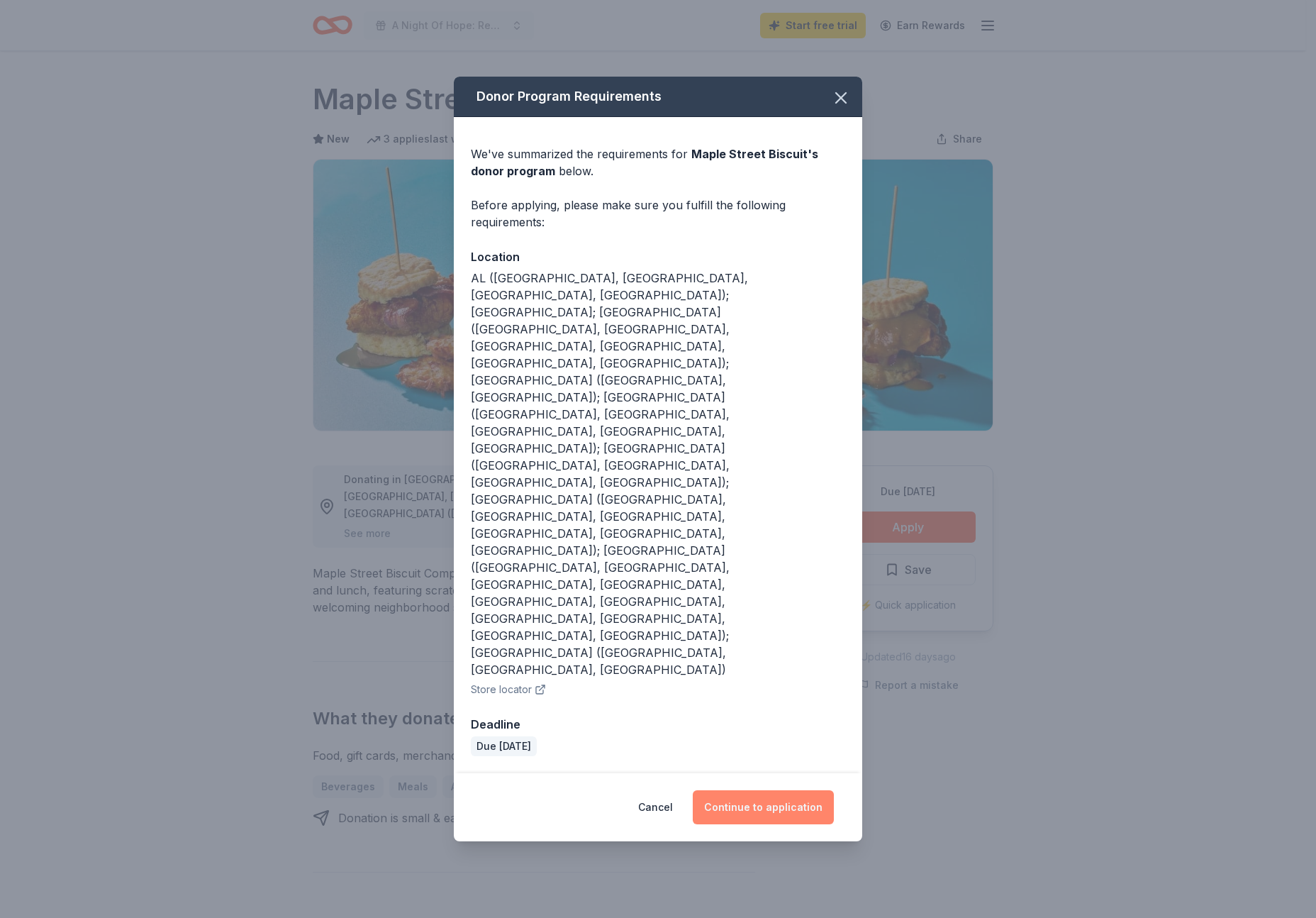
click at [774, 790] on button "Continue to application" at bounding box center [763, 806] width 141 height 34
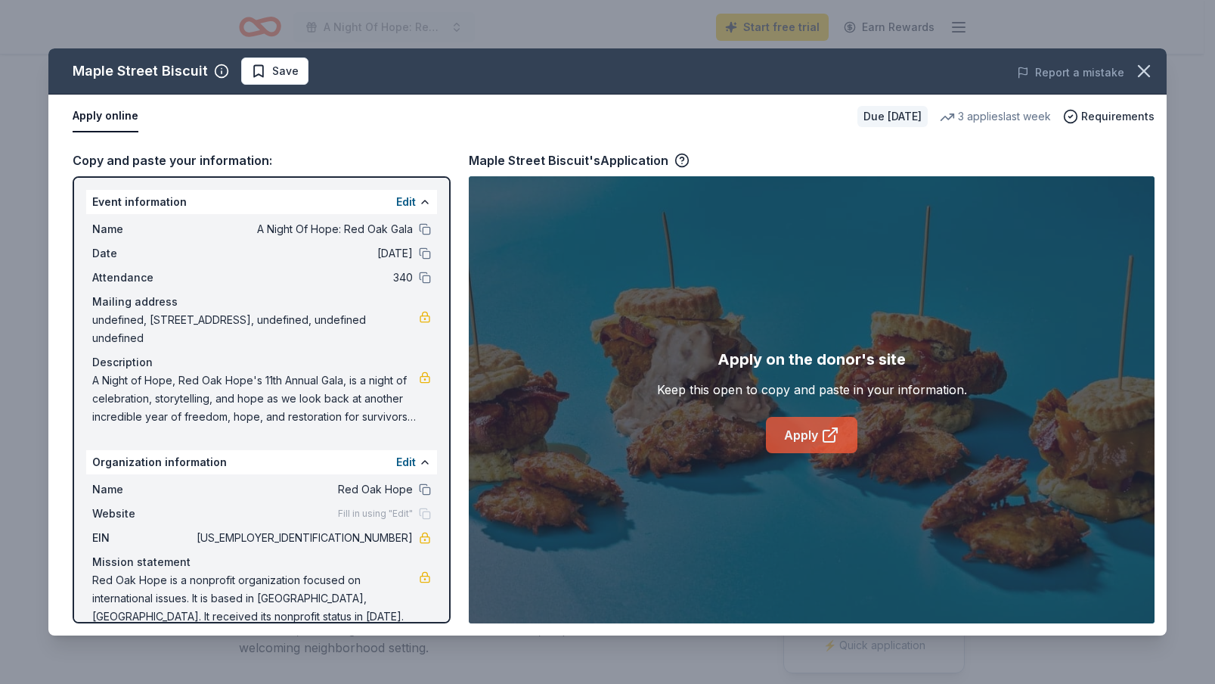
click at [803, 442] on link "Apply" at bounding box center [812, 435] width 92 height 36
